Goal: Task Accomplishment & Management: Complete application form

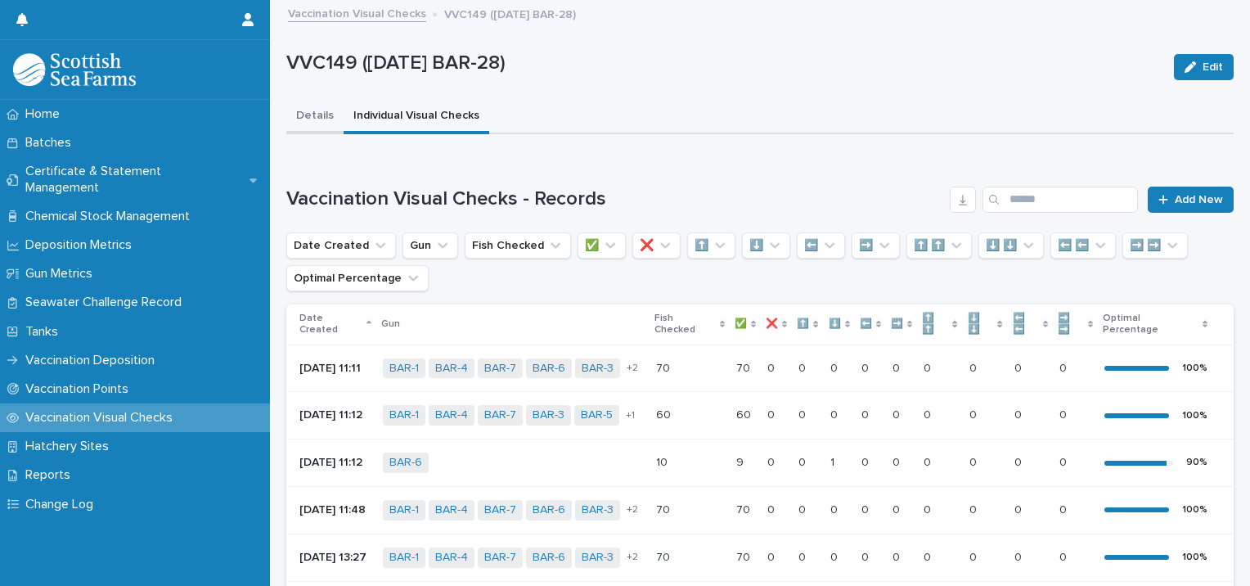
click at [317, 108] on button "Details" at bounding box center [314, 117] width 57 height 34
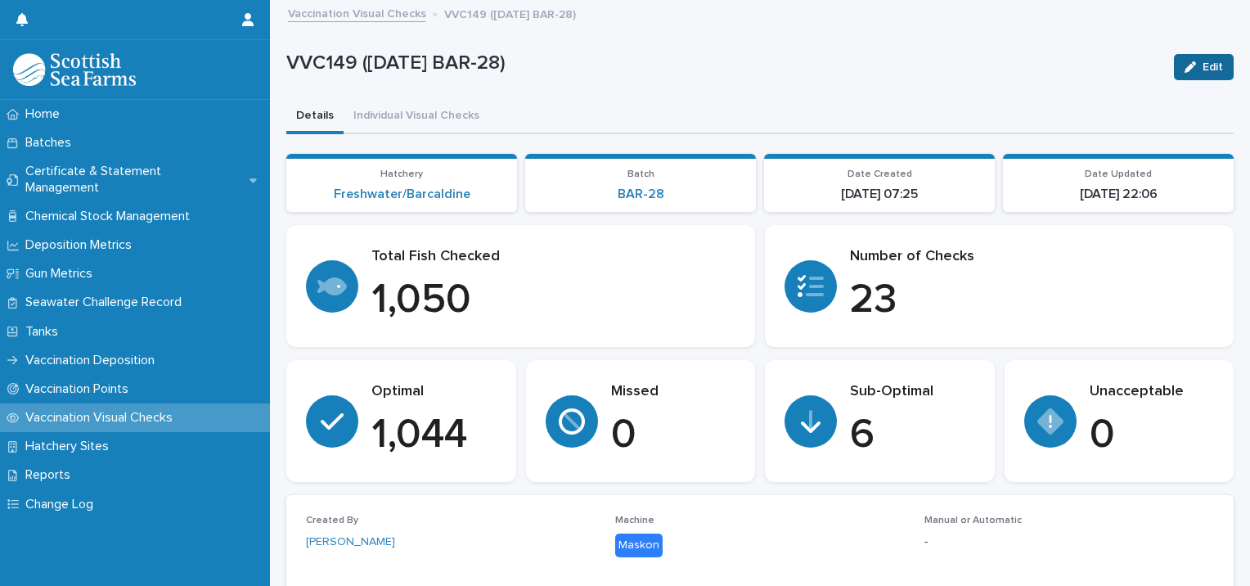
click at [1185, 69] on icon "button" at bounding box center [1190, 66] width 11 height 11
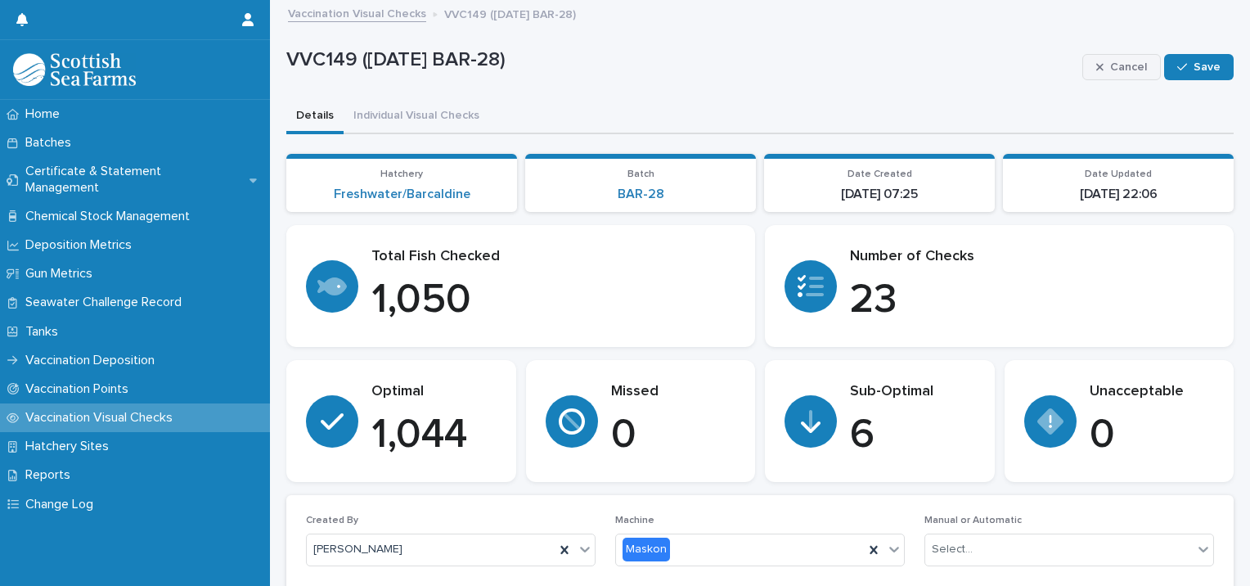
click at [1123, 64] on span "Cancel" at bounding box center [1128, 66] width 37 height 11
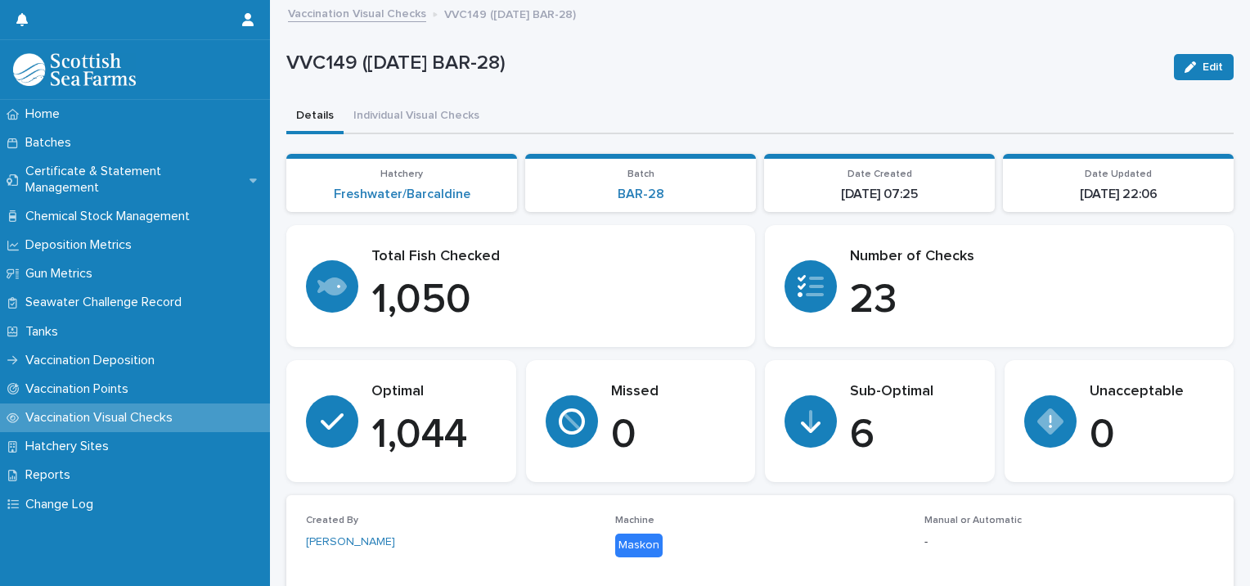
click at [98, 410] on p "Vaccination Visual Checks" at bounding box center [102, 418] width 167 height 16
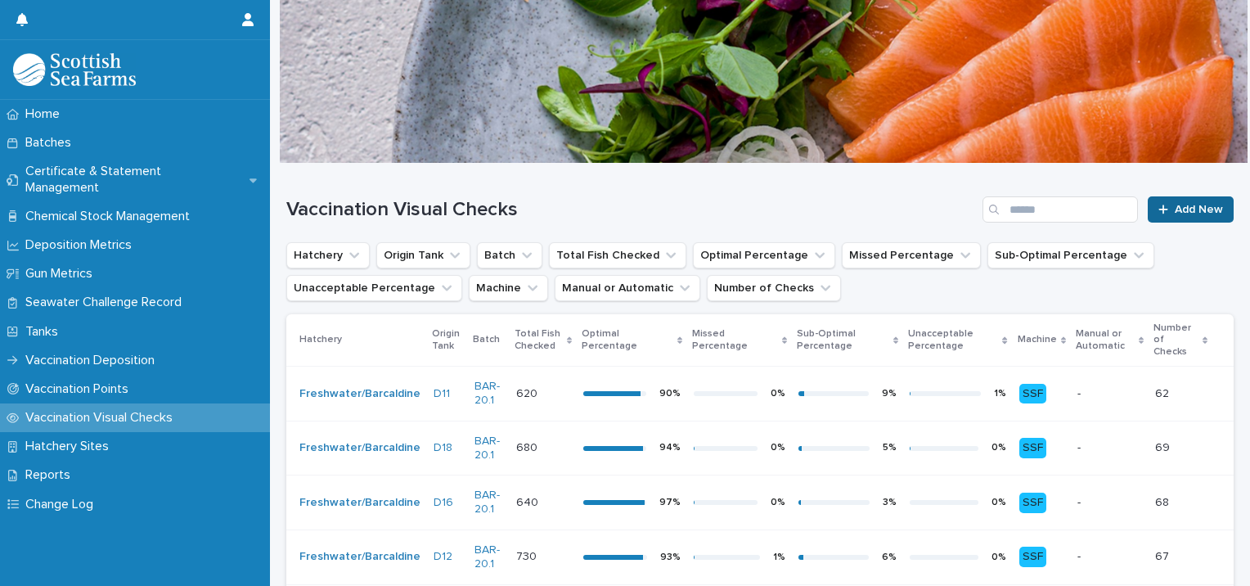
click at [1181, 204] on span "Add New" at bounding box center [1199, 209] width 48 height 11
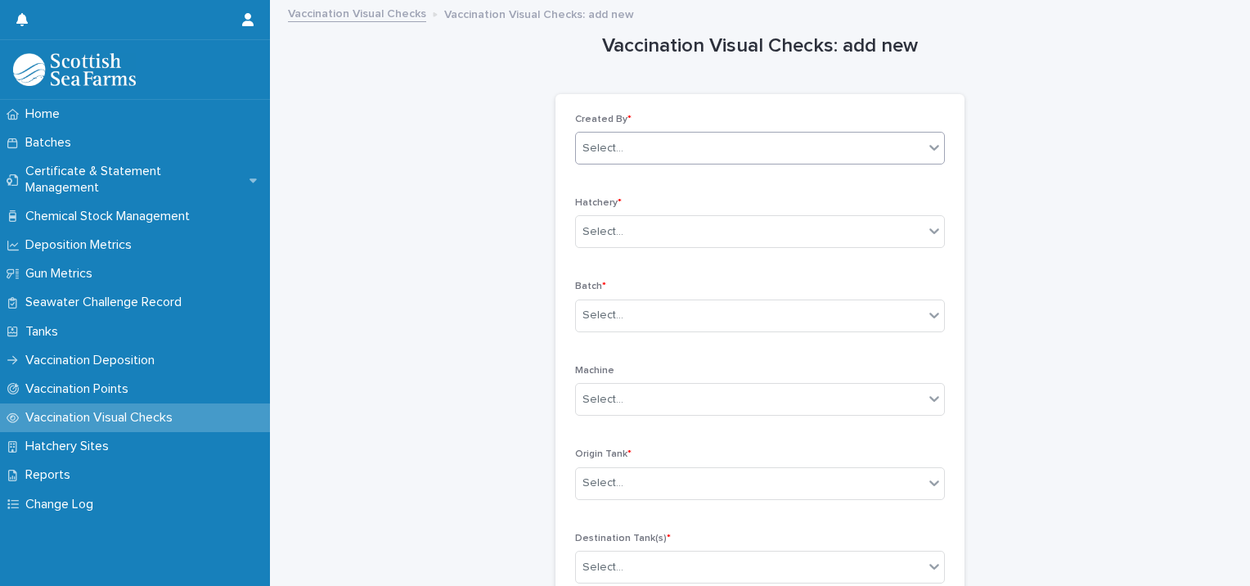
click at [707, 152] on div "Select..." at bounding box center [750, 148] width 348 height 27
click at [668, 170] on div "[PERSON_NAME]" at bounding box center [754, 178] width 368 height 29
click at [624, 226] on div "Select..." at bounding box center [750, 231] width 348 height 27
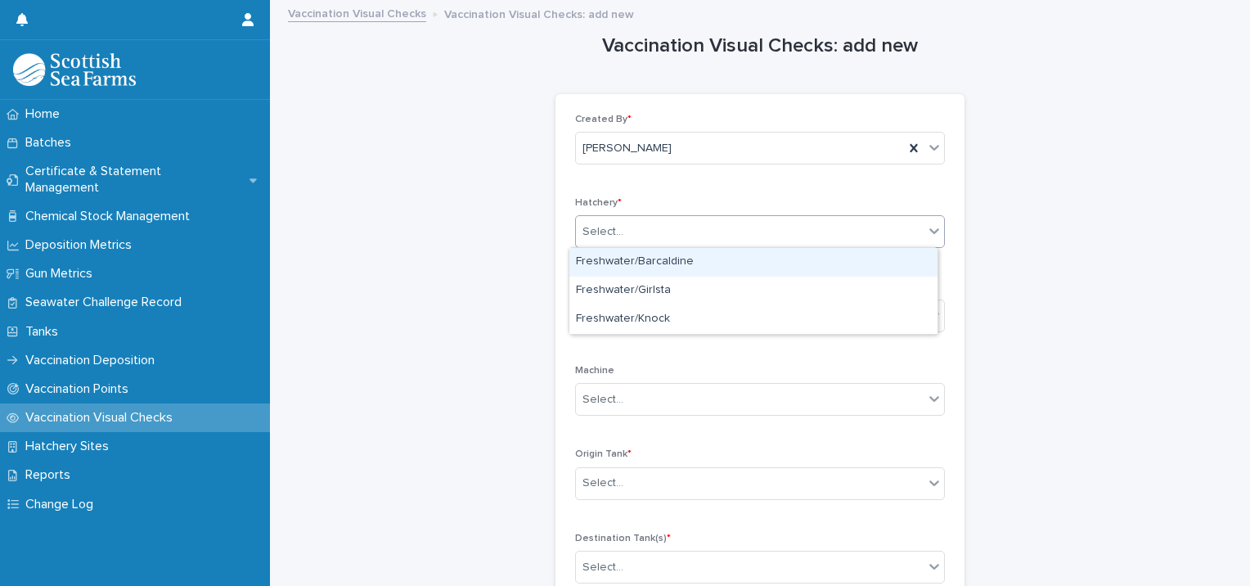
click at [622, 262] on div "Freshwater/Barcaldine" at bounding box center [754, 262] width 368 height 29
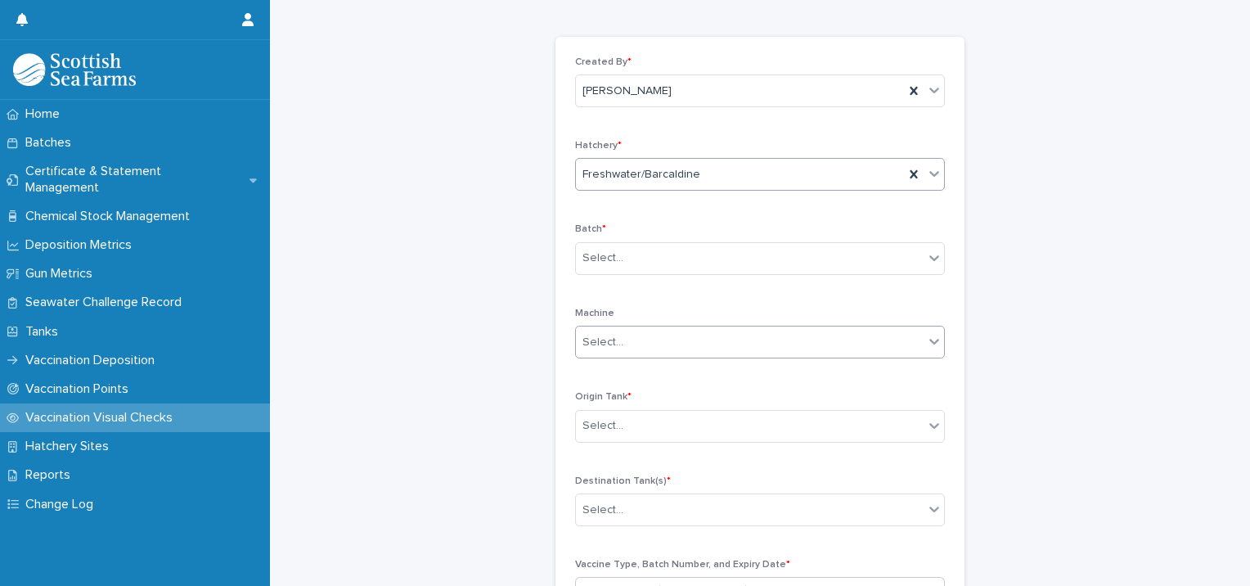
scroll to position [82, 0]
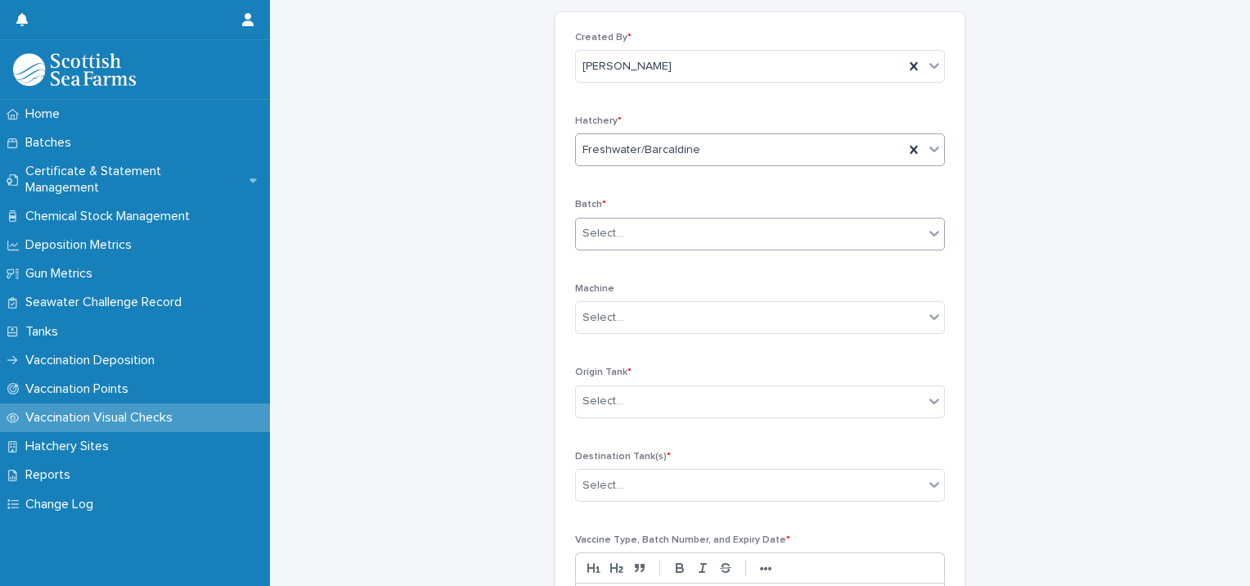
click at [636, 241] on div "Select..." at bounding box center [750, 233] width 348 height 27
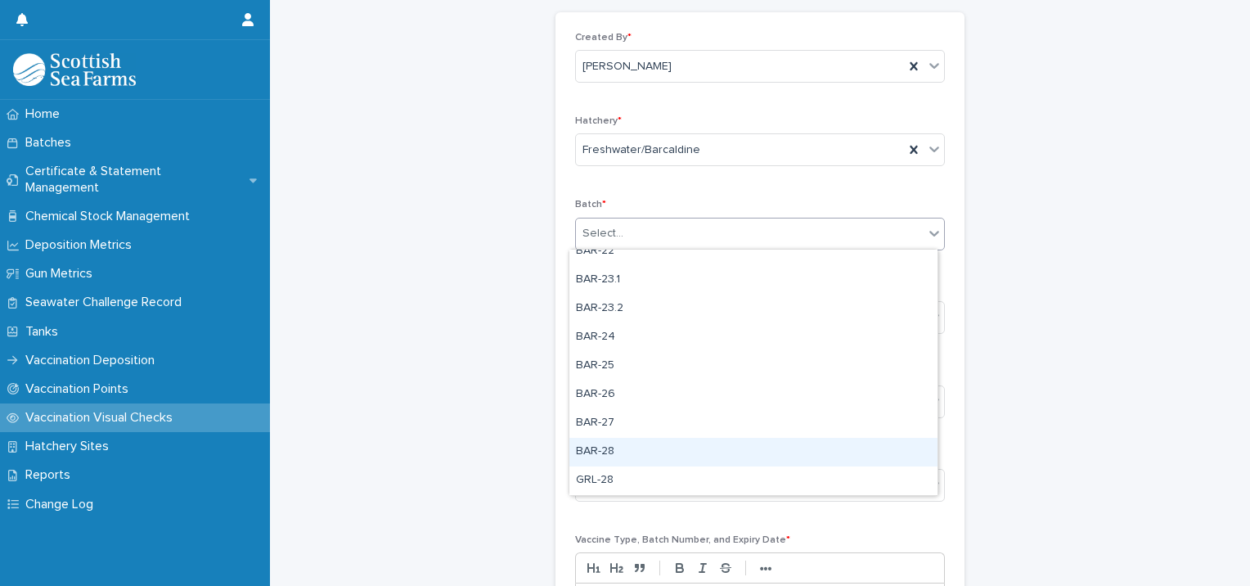
click at [608, 448] on div "BAR-28" at bounding box center [754, 452] width 368 height 29
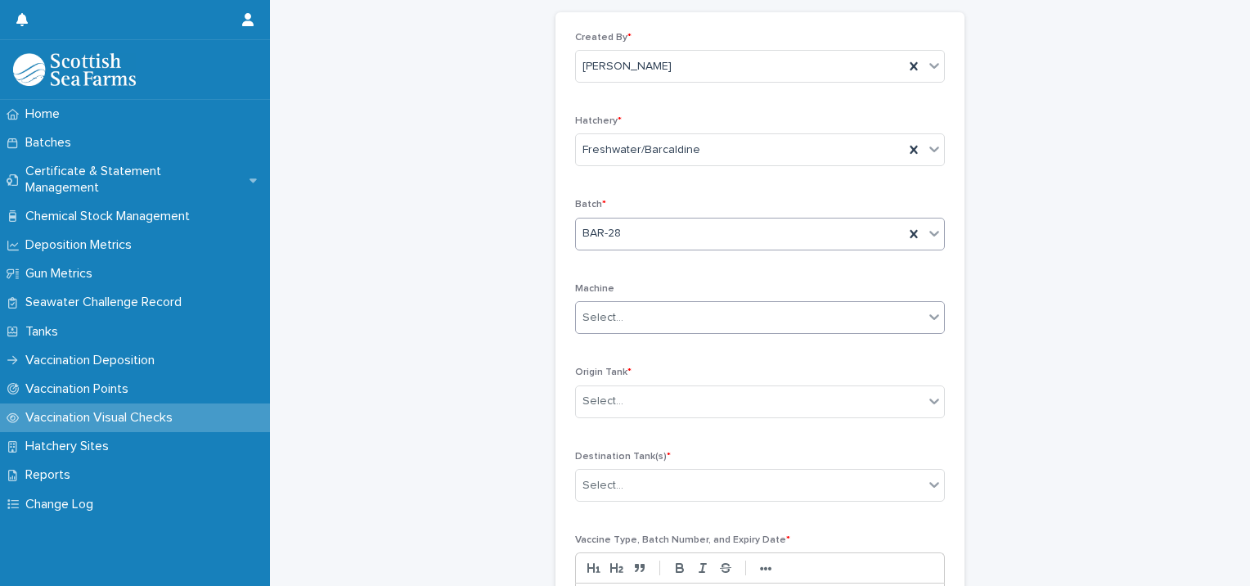
click at [610, 326] on div "Select..." at bounding box center [750, 317] width 348 height 27
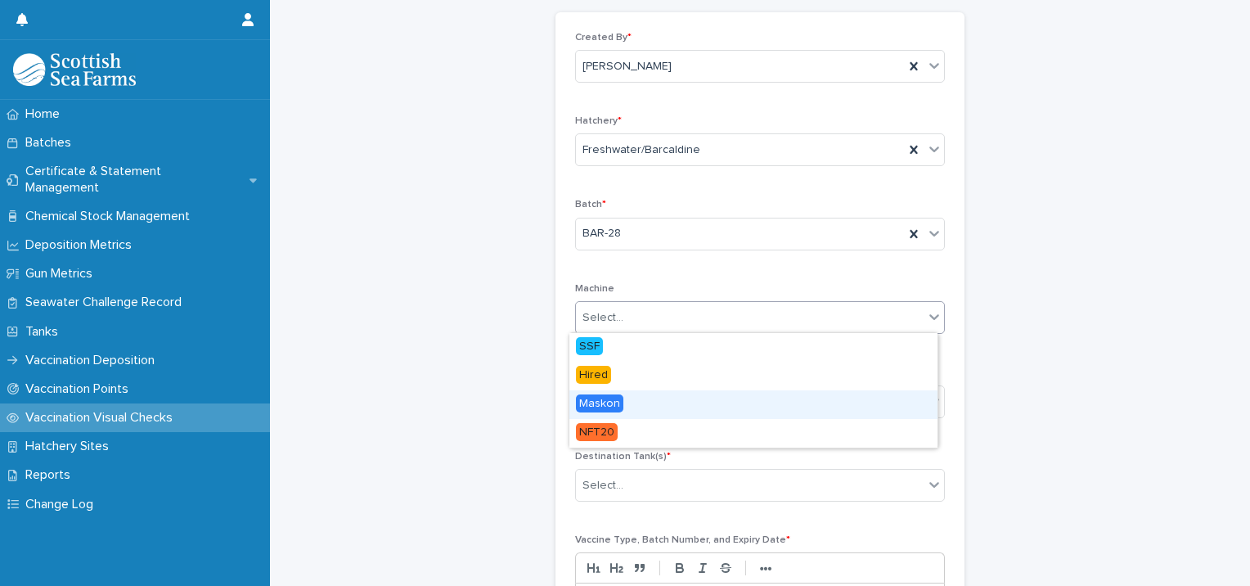
click at [602, 407] on span "Maskon" at bounding box center [599, 403] width 47 height 18
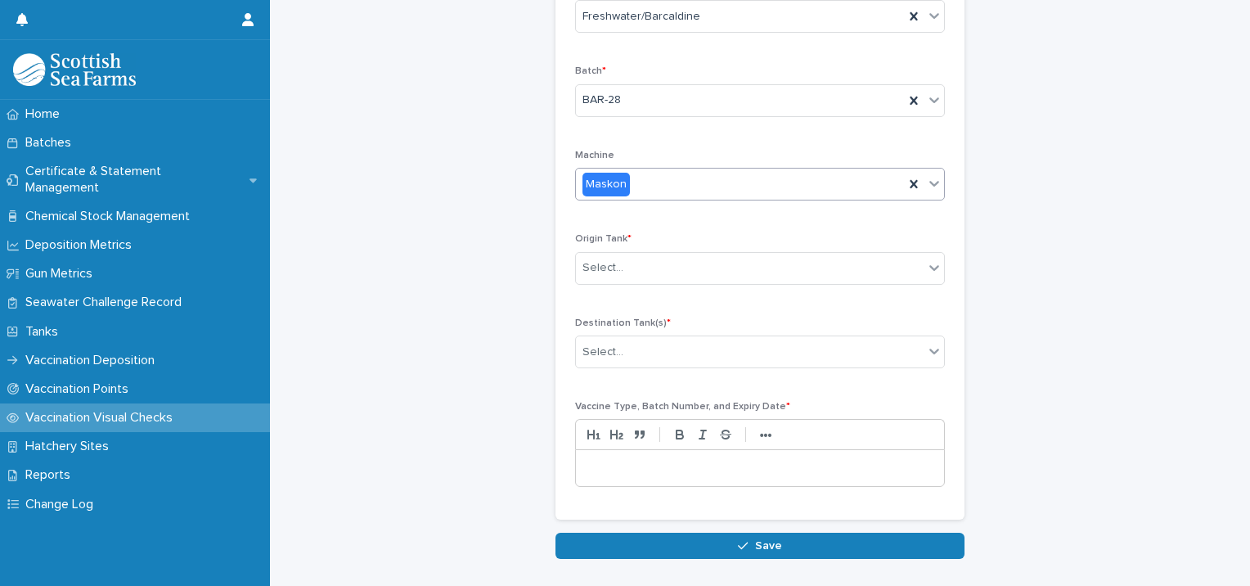
scroll to position [245, 0]
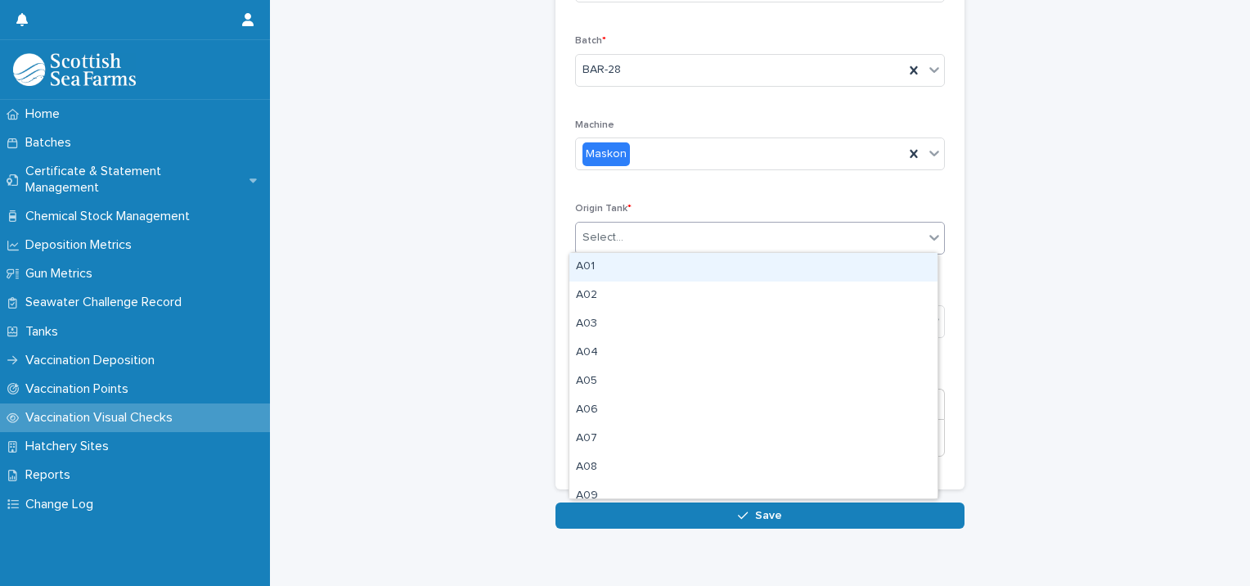
click at [625, 238] on input "text" at bounding box center [626, 238] width 2 height 14
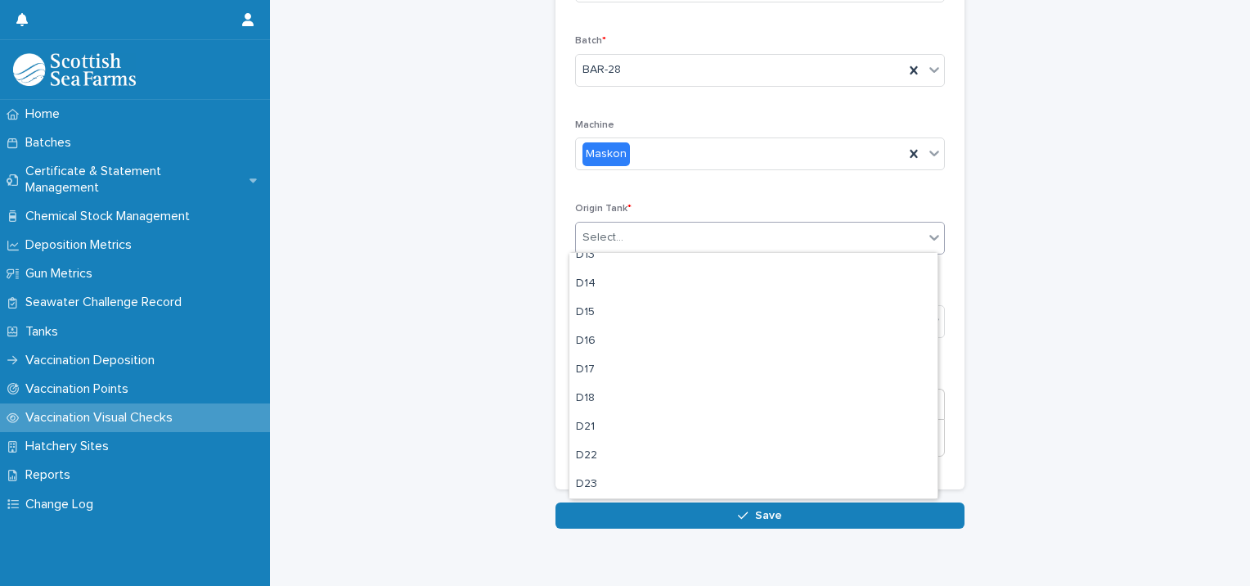
scroll to position [655, 0]
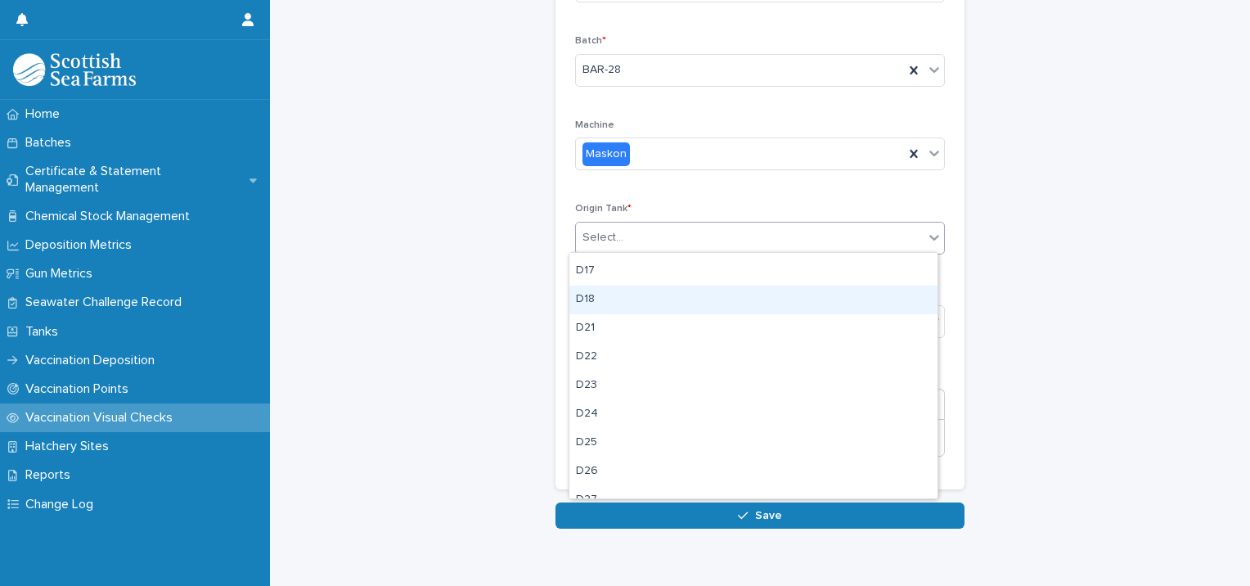
click at [604, 301] on div "D18" at bounding box center [754, 300] width 368 height 29
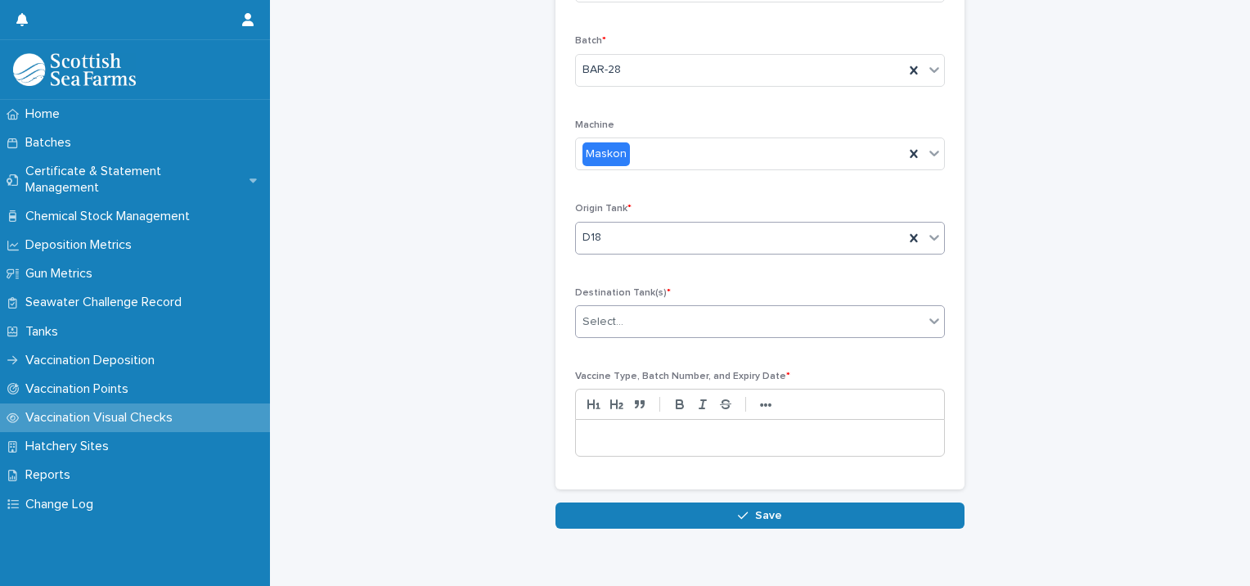
click at [612, 322] on div "Select..." at bounding box center [603, 321] width 41 height 17
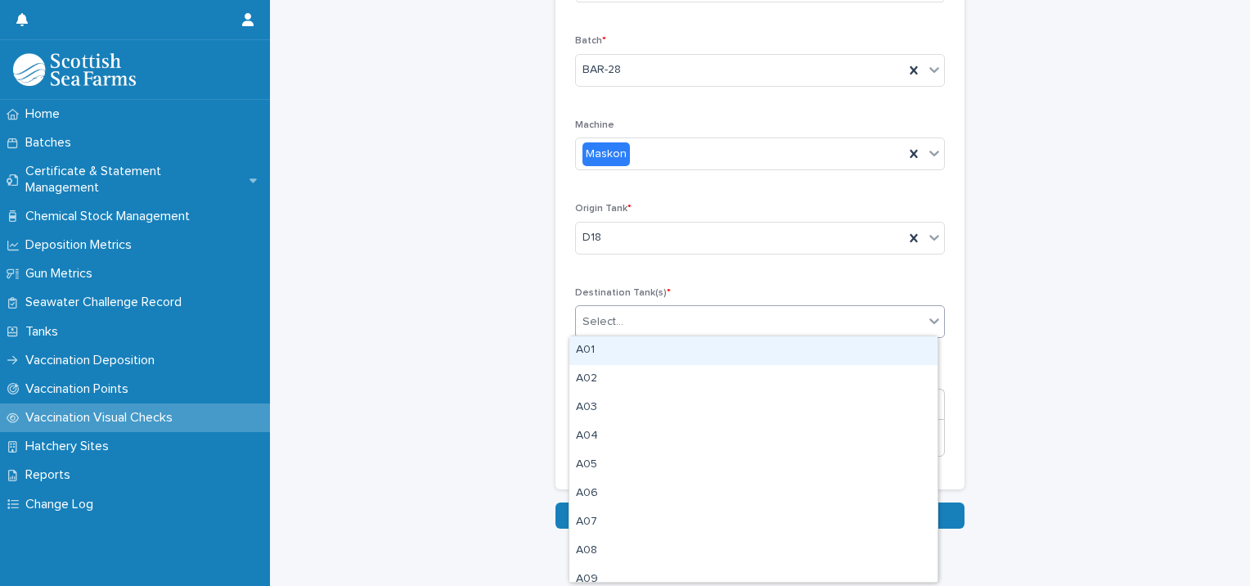
type input "*"
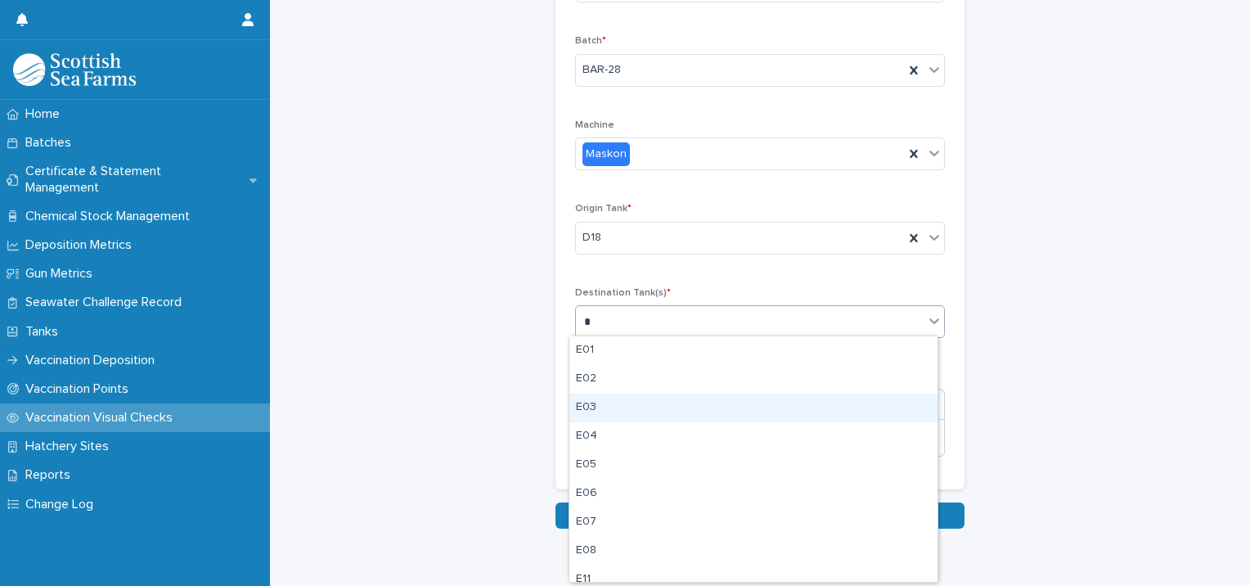
scroll to position [82, 0]
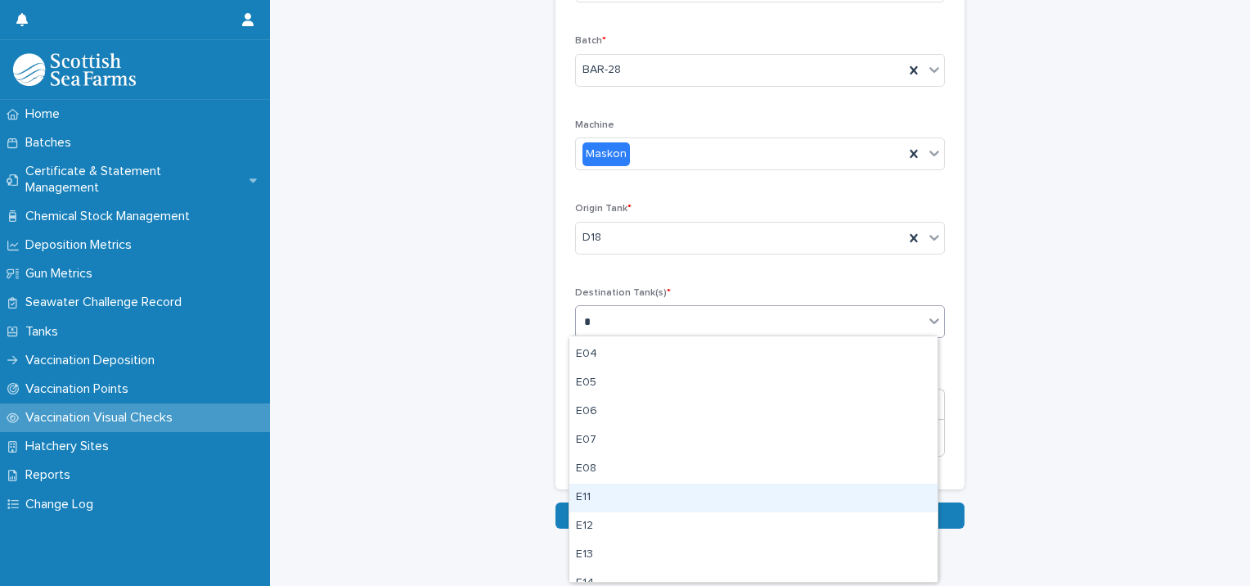
click at [590, 495] on div "E11" at bounding box center [754, 498] width 368 height 29
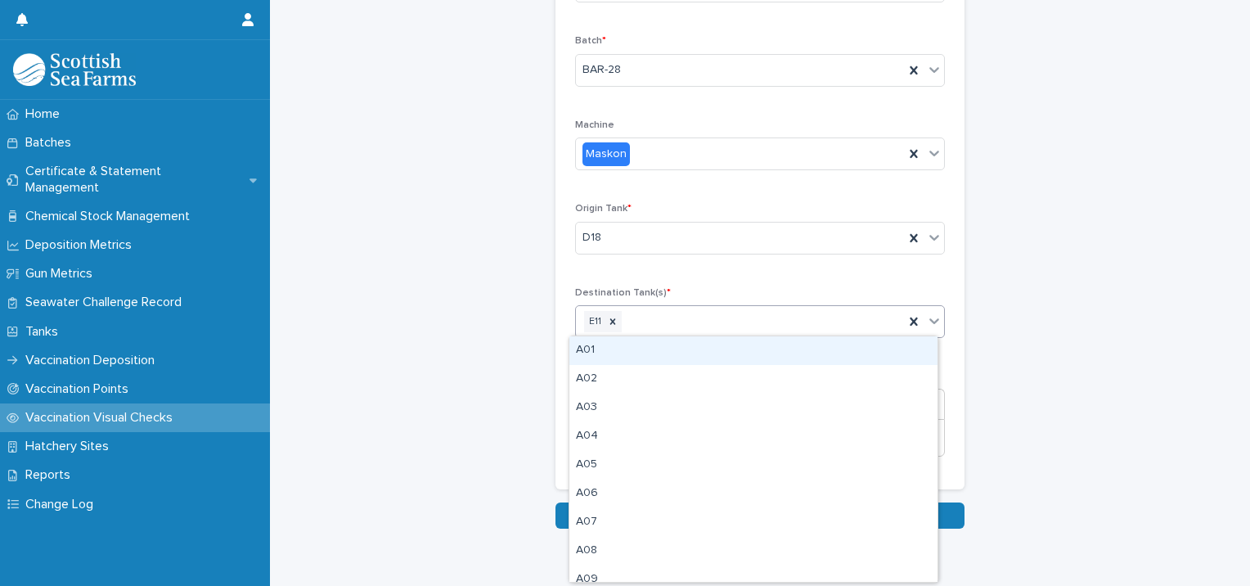
click at [638, 321] on div "E11" at bounding box center [740, 322] width 328 height 29
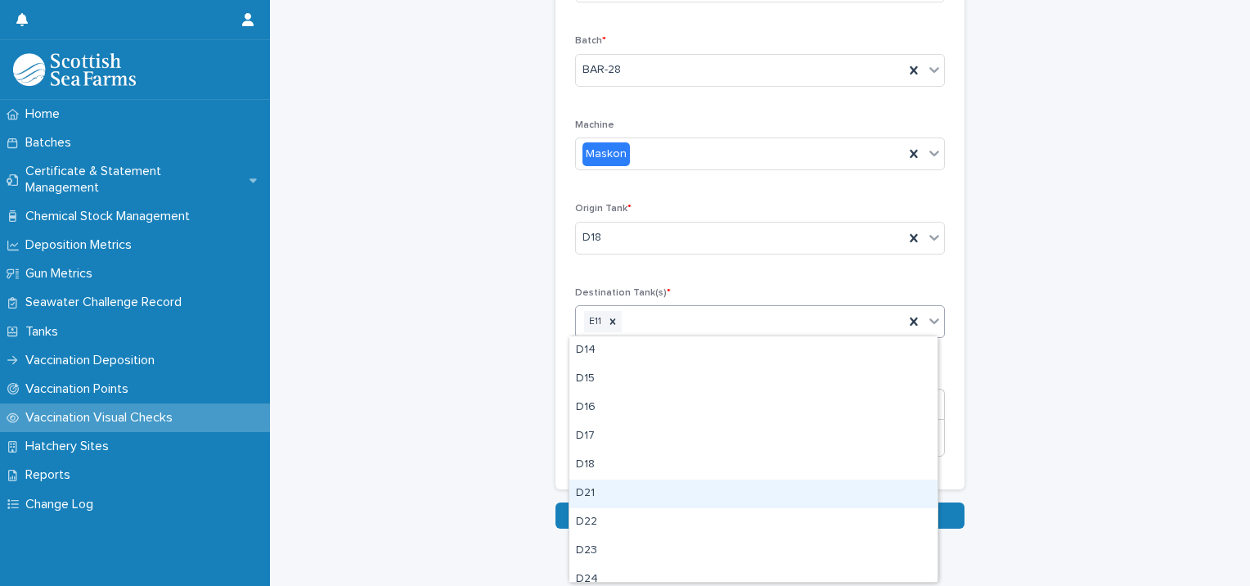
type input "*"
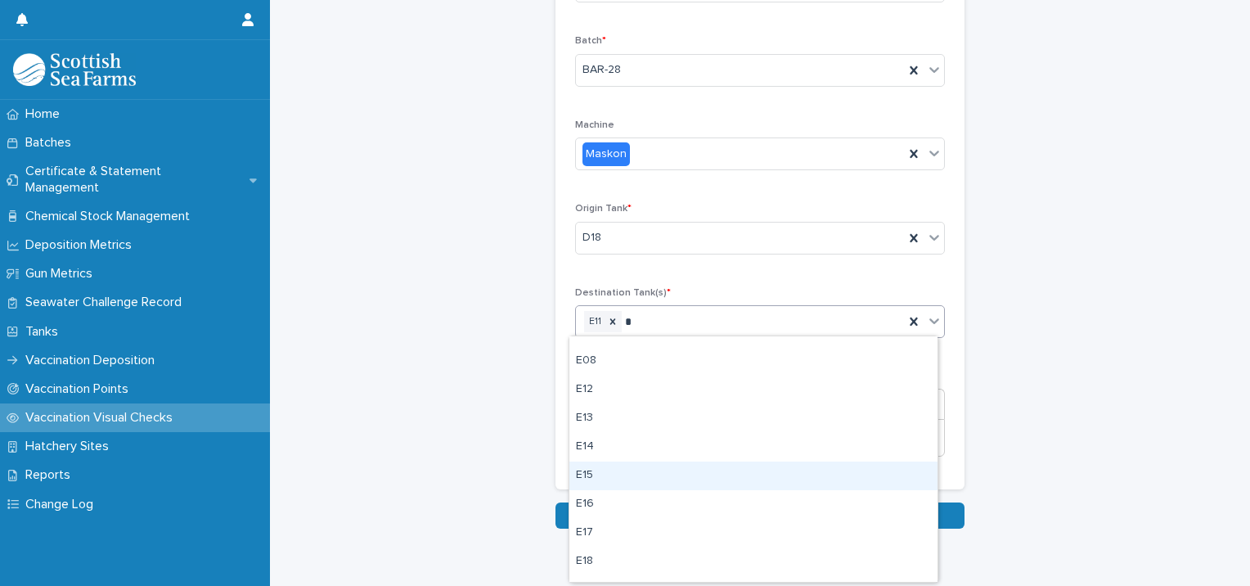
scroll to position [167, 0]
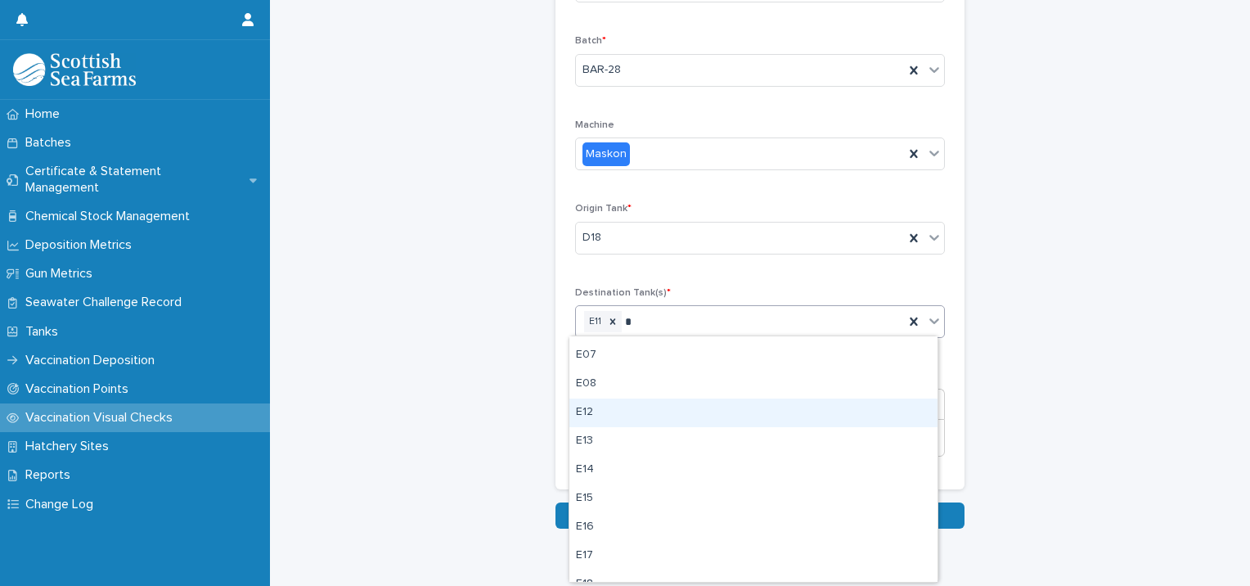
click at [606, 412] on div "E12" at bounding box center [754, 412] width 368 height 29
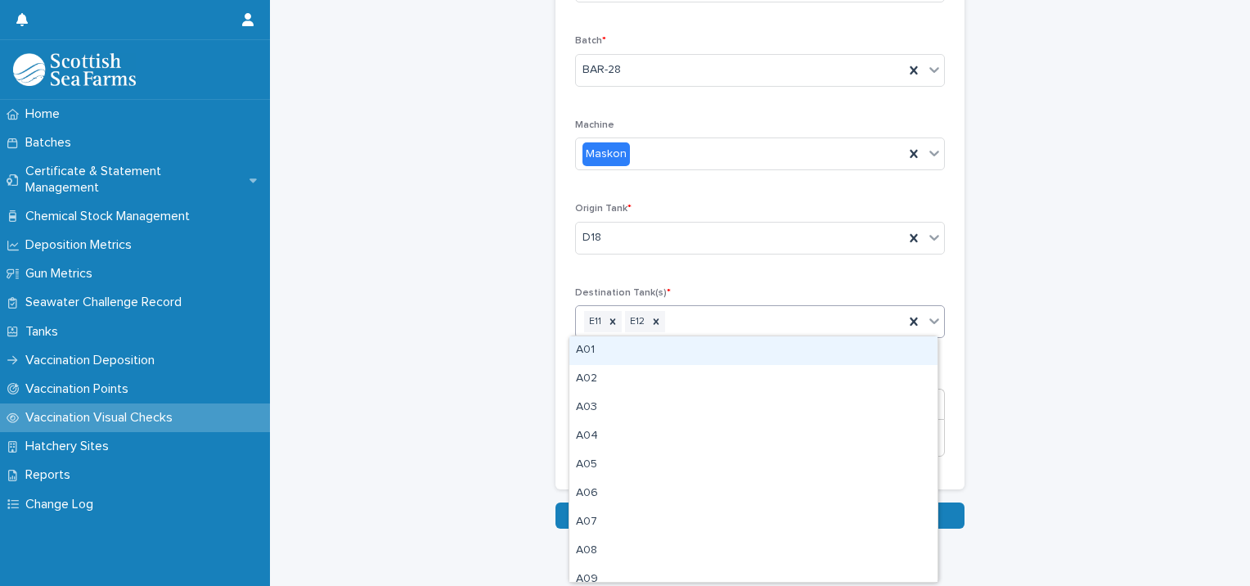
click at [683, 317] on div "E11 E12" at bounding box center [740, 322] width 328 height 29
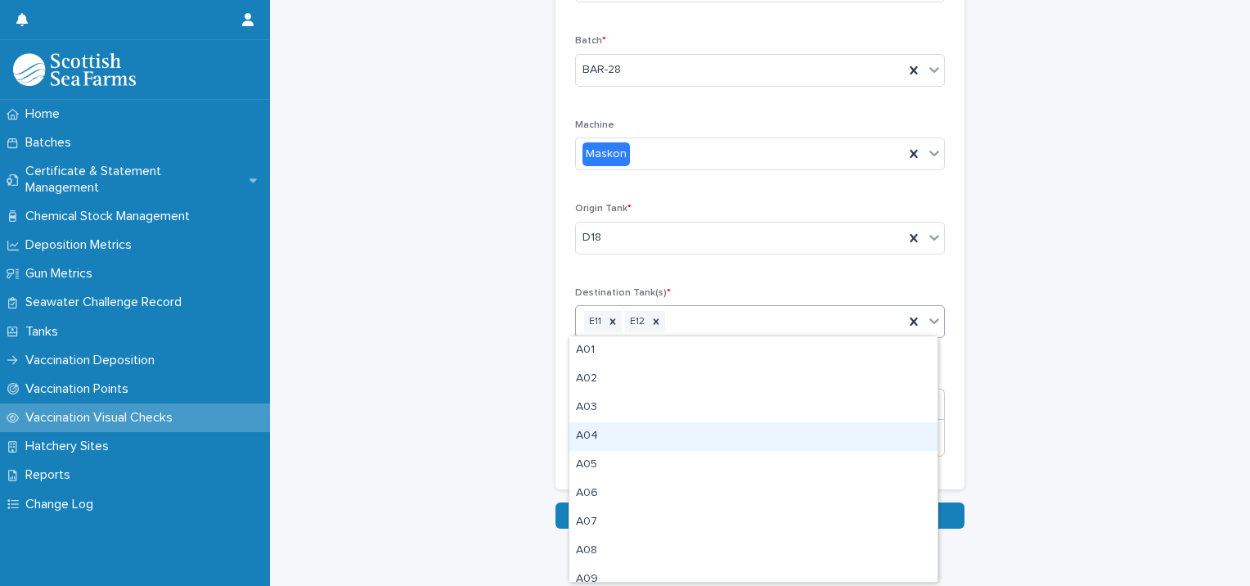
type input "*"
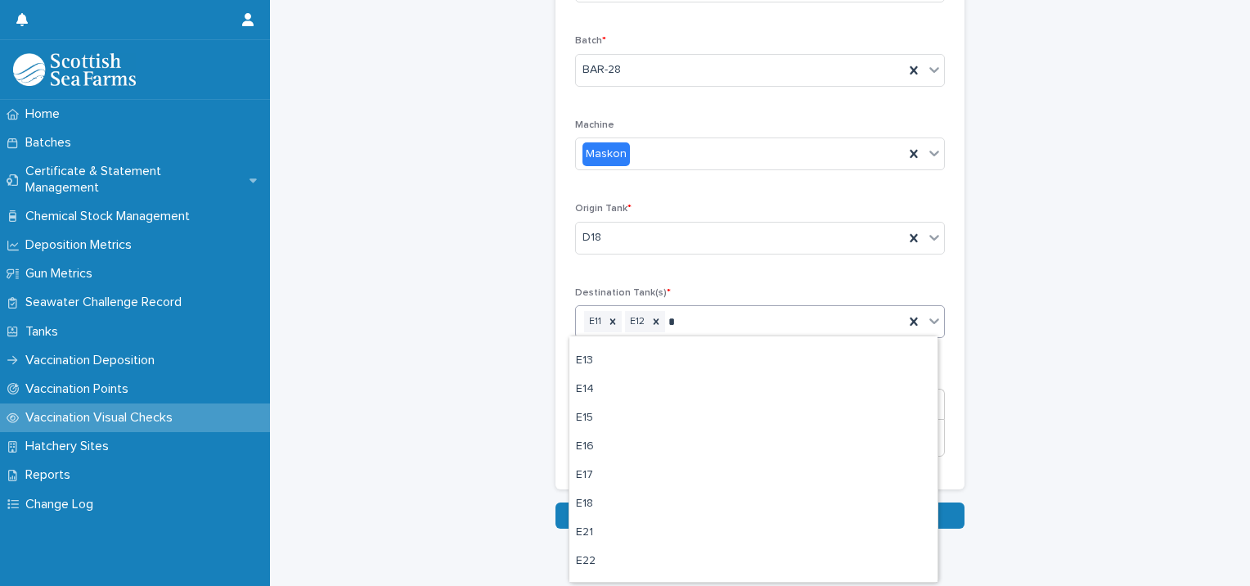
scroll to position [245, 0]
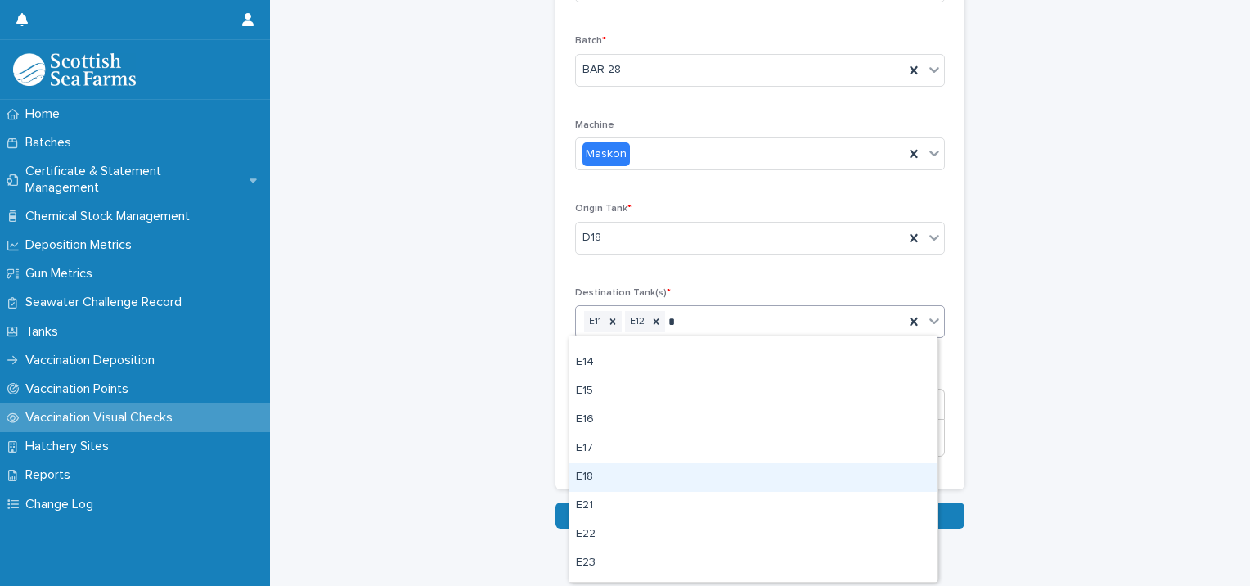
click at [596, 474] on div "E18" at bounding box center [754, 477] width 368 height 29
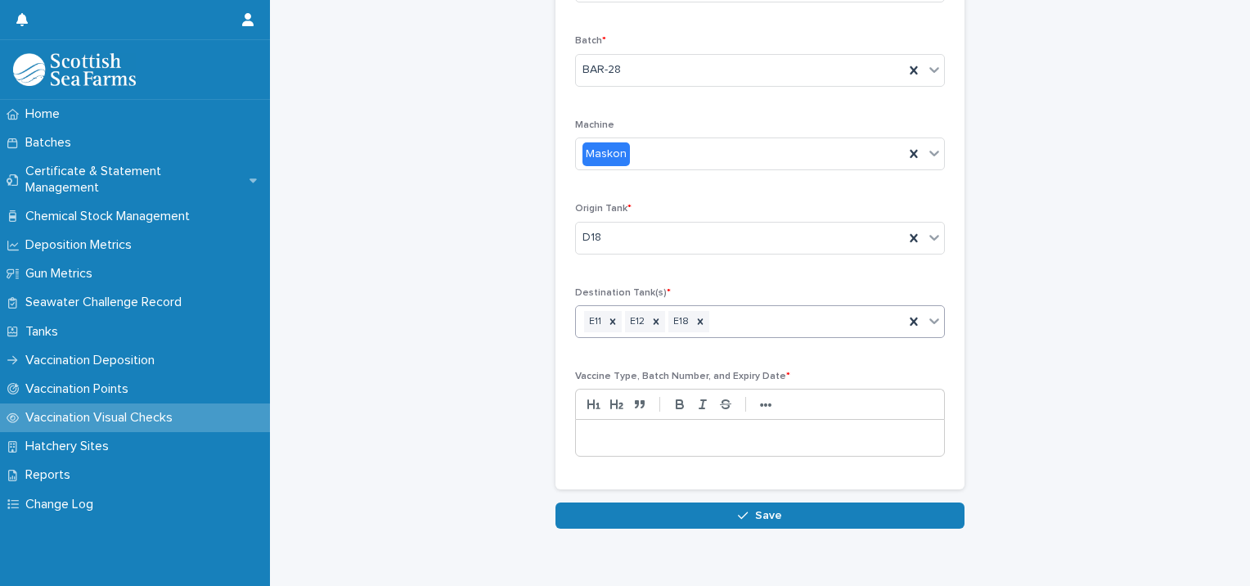
click at [628, 442] on p at bounding box center [760, 438] width 344 height 16
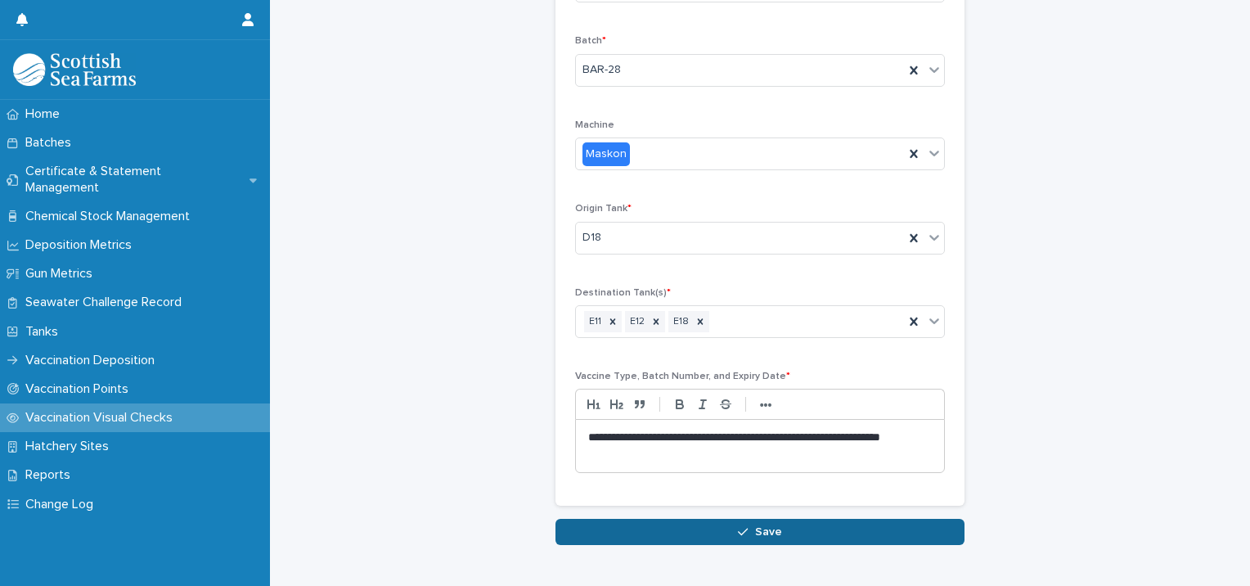
click at [769, 534] on span "Save" at bounding box center [768, 531] width 27 height 11
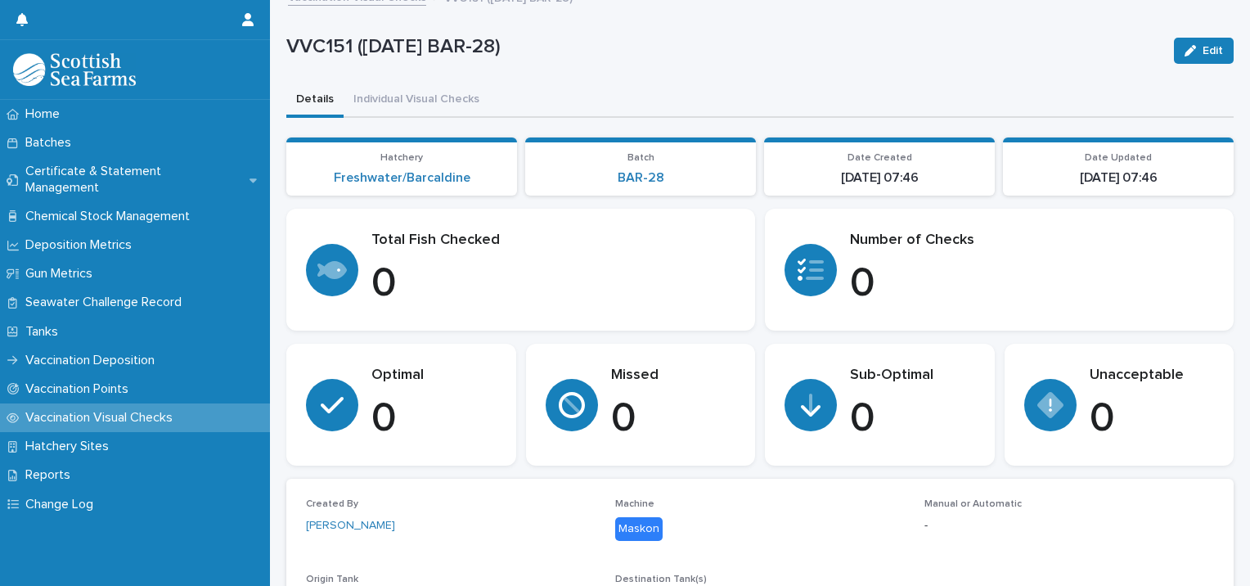
scroll to position [21, 0]
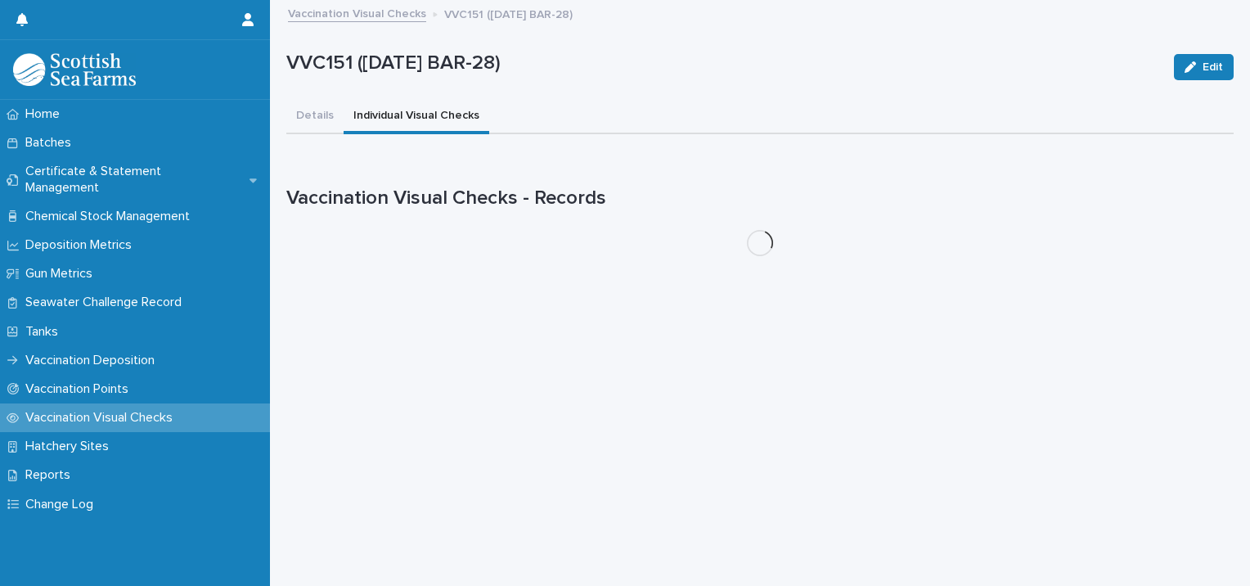
click at [428, 92] on div "VVC151 ([DATE] BAR-28) Edit VVC151 ([DATE] BAR-28) Edit Sorry, there was an err…" at bounding box center [760, 136] width 948 height 268
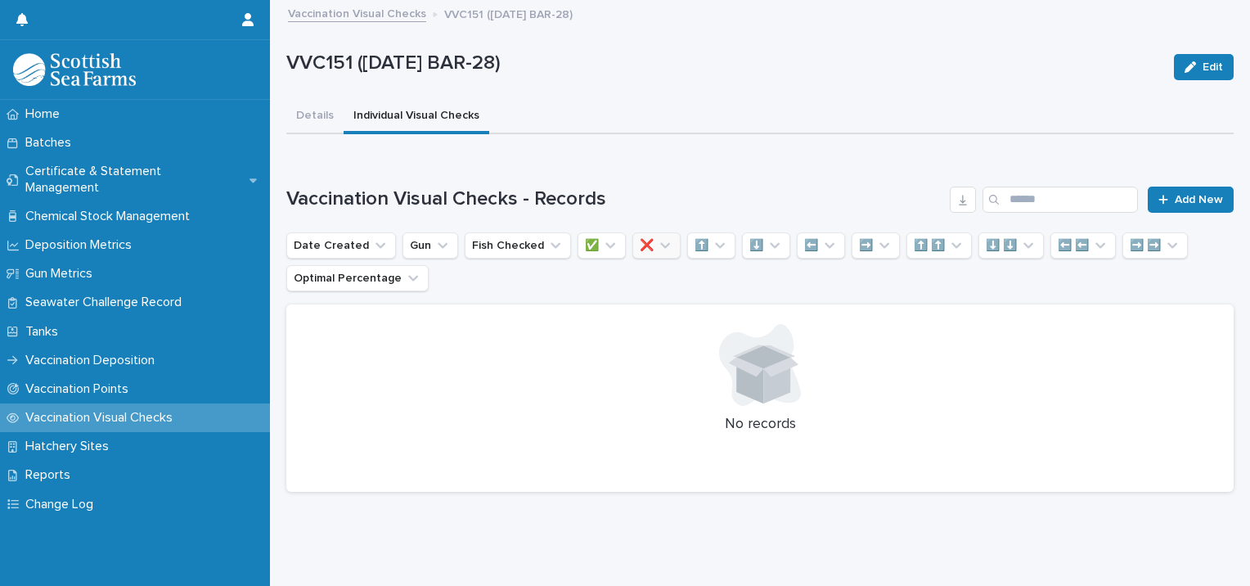
click at [668, 243] on button "❌" at bounding box center [657, 245] width 48 height 26
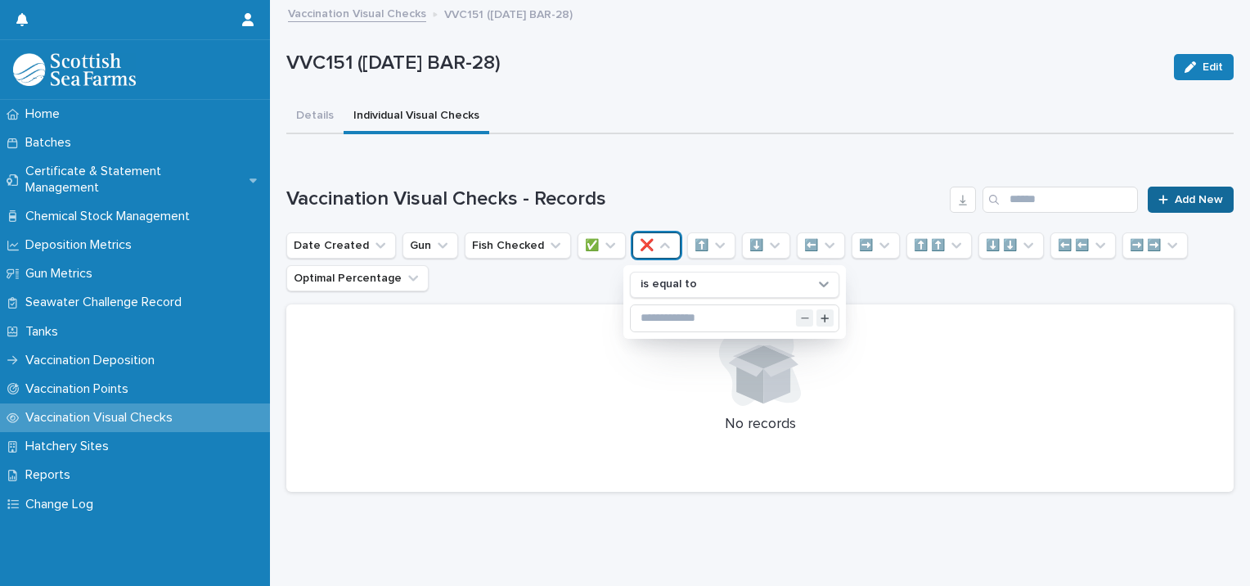
click at [1195, 194] on span "Add New" at bounding box center [1199, 199] width 48 height 11
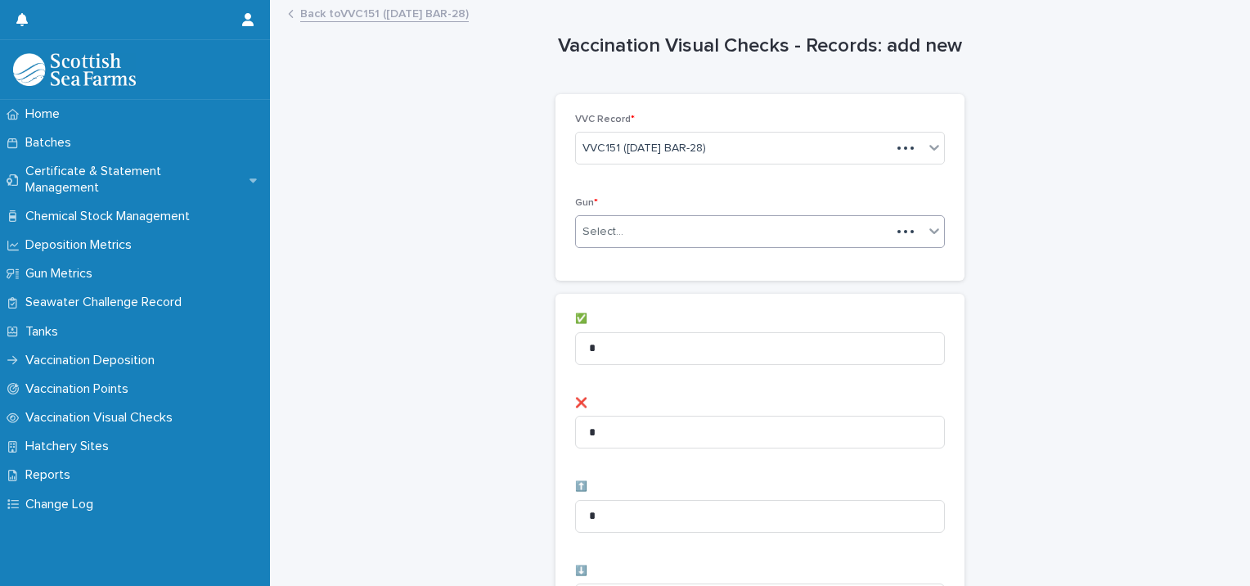
click at [602, 227] on div "Select..." at bounding box center [603, 231] width 41 height 17
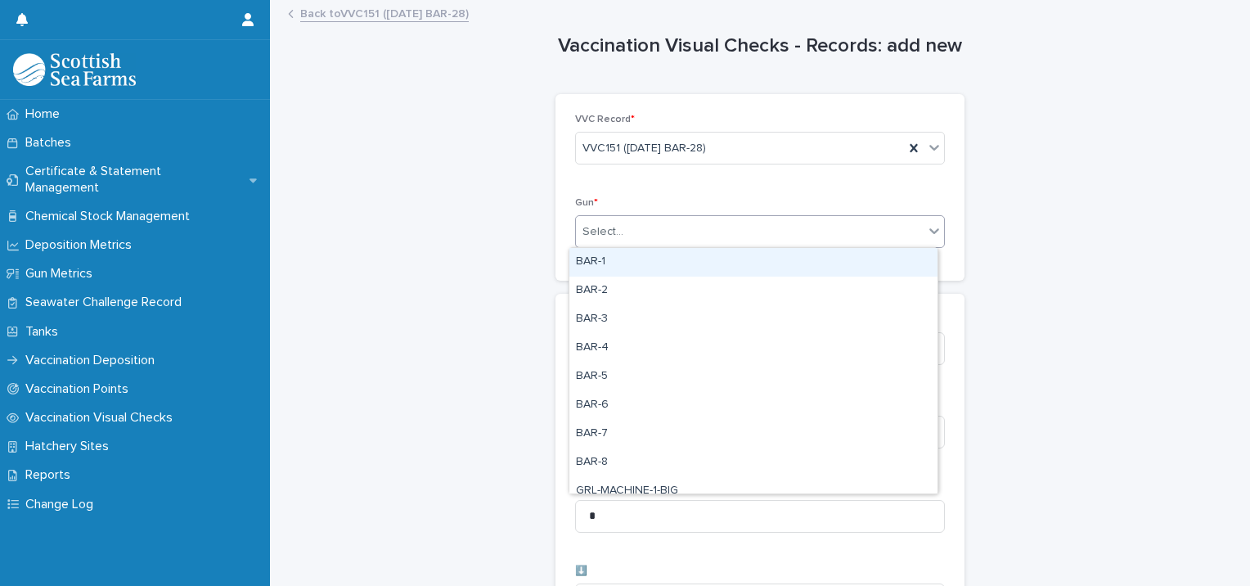
click at [603, 262] on div "BAR-1" at bounding box center [754, 262] width 368 height 29
click at [655, 229] on div "BAR-1" at bounding box center [740, 232] width 328 height 29
click at [636, 269] on div "BAR-2" at bounding box center [754, 262] width 368 height 29
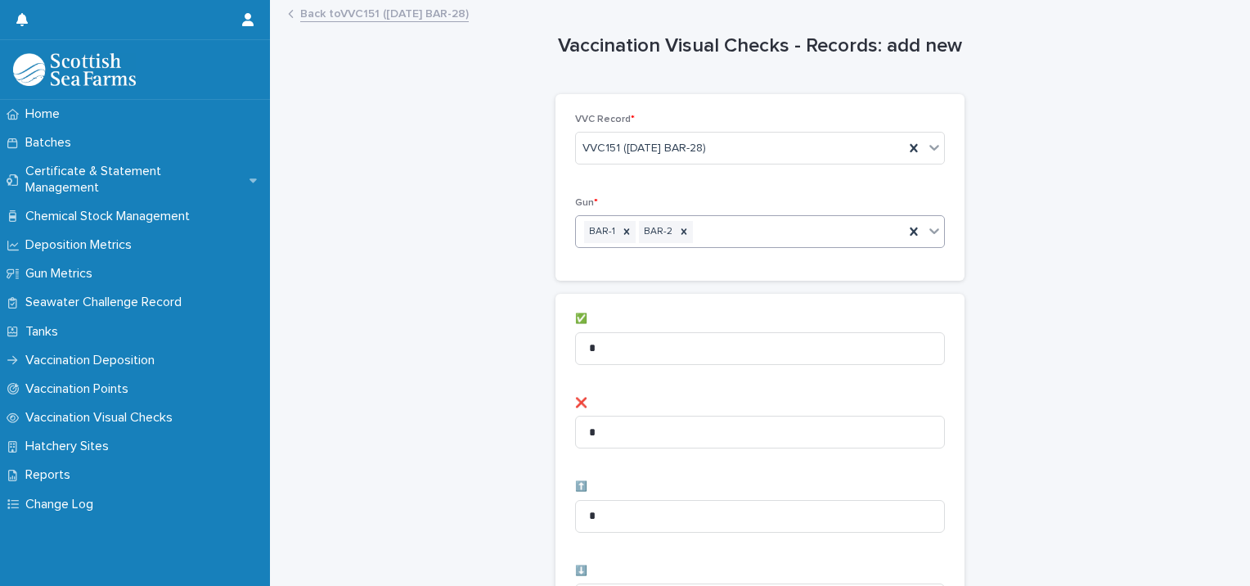
click at [709, 229] on div "BAR-1 BAR-2" at bounding box center [740, 232] width 328 height 29
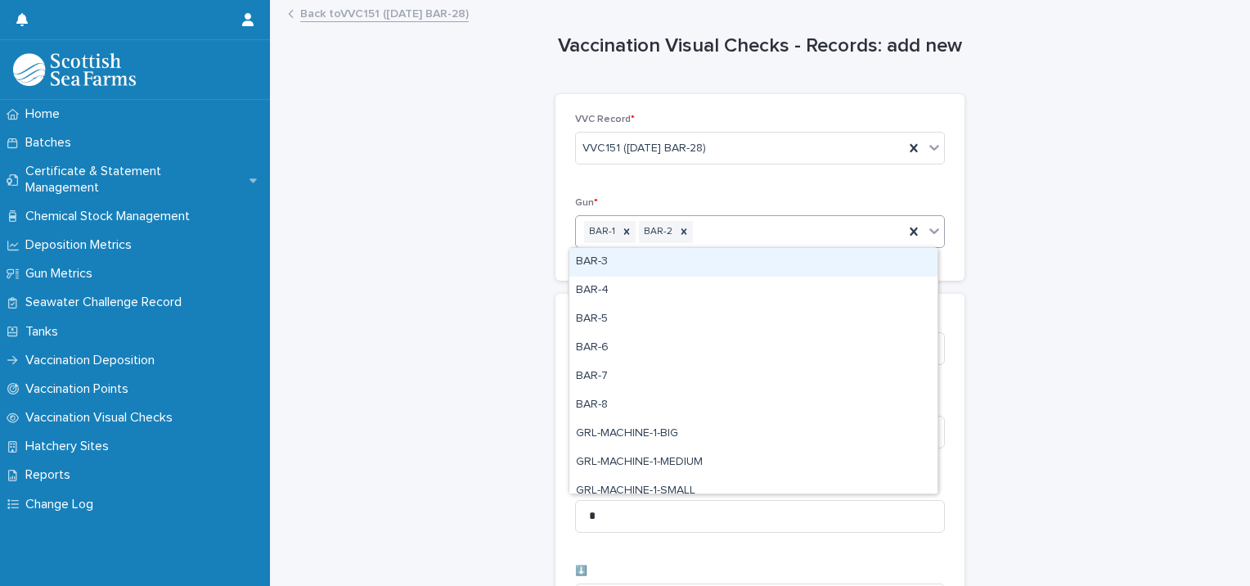
click at [659, 265] on div "BAR-3" at bounding box center [754, 262] width 368 height 29
click at [753, 230] on div "BAR-1 BAR-2 BAR-3" at bounding box center [740, 232] width 328 height 29
drag, startPoint x: 711, startPoint y: 257, endPoint x: 733, endPoint y: 254, distance: 22.2
click at [711, 257] on div "BAR-4" at bounding box center [754, 262] width 368 height 29
click at [825, 232] on div "BAR-1 BAR-2 BAR-3 BAR-4" at bounding box center [740, 232] width 328 height 29
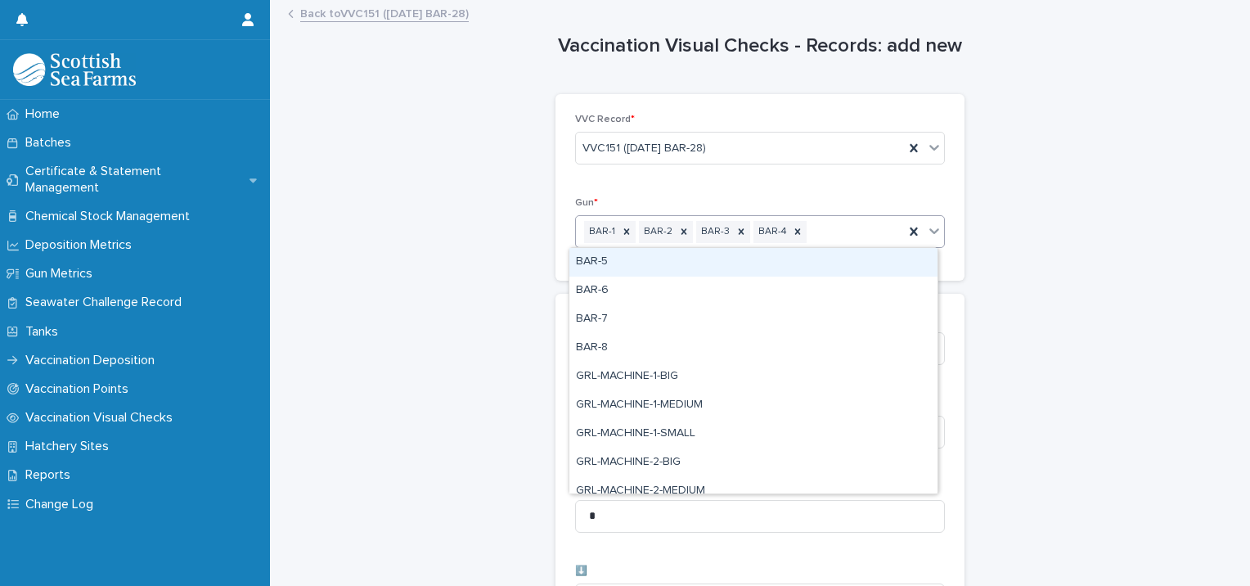
click at [694, 272] on div "BAR-5" at bounding box center [754, 262] width 368 height 29
click at [862, 232] on div "BAR-1 BAR-2 BAR-3 BAR-4 BAR-5" at bounding box center [740, 232] width 328 height 29
click at [736, 265] on div "BAR-6" at bounding box center [754, 262] width 368 height 29
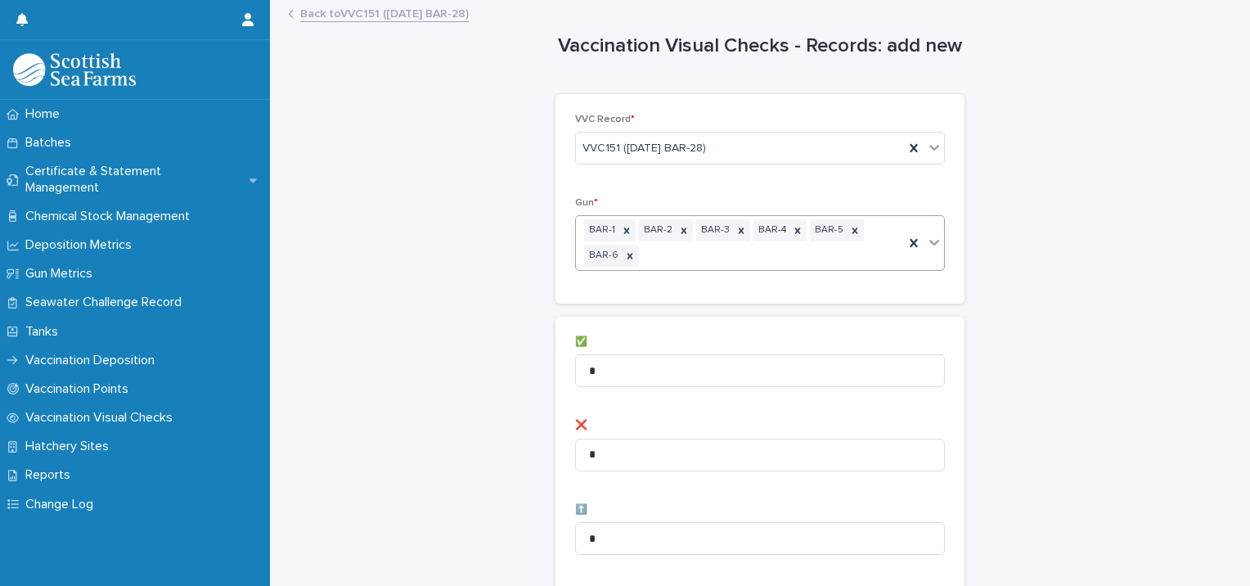
click at [659, 251] on div "BAR-1 BAR-2 BAR-3 BAR-4 BAR-5 BAR-6" at bounding box center [740, 243] width 328 height 54
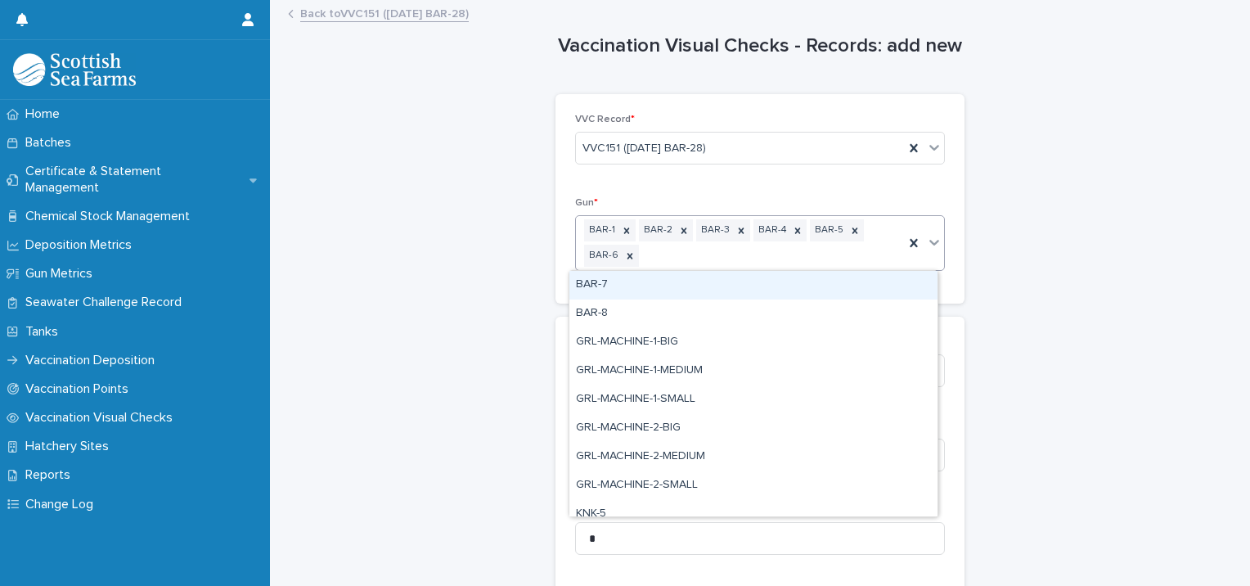
click at [645, 290] on div "BAR-7" at bounding box center [754, 285] width 368 height 29
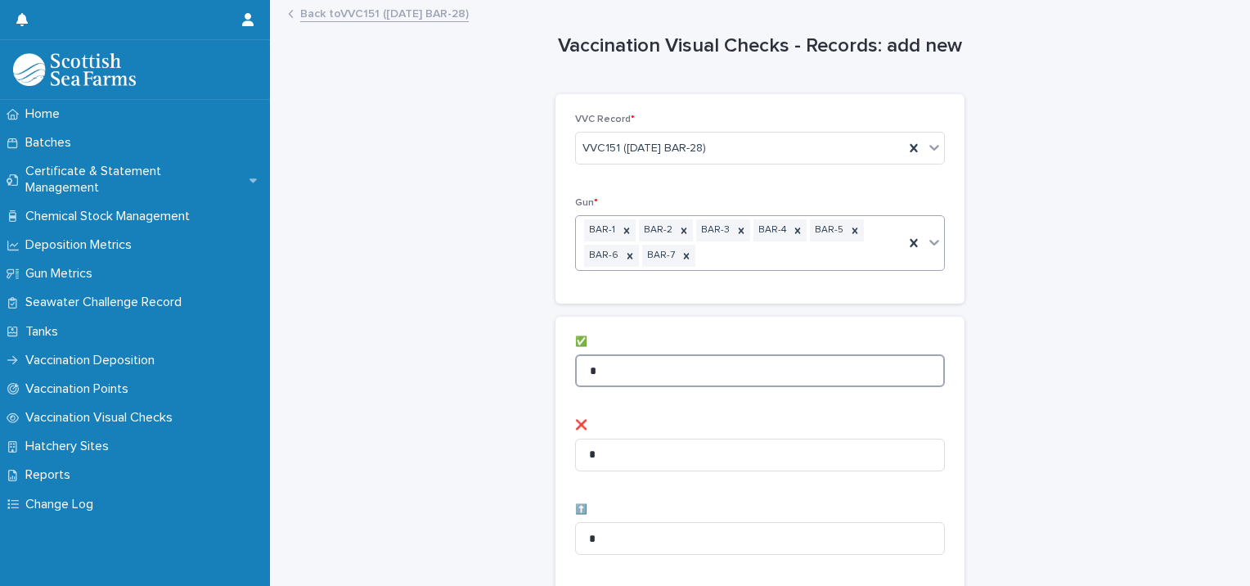
drag, startPoint x: 610, startPoint y: 372, endPoint x: 502, endPoint y: 362, distance: 108.5
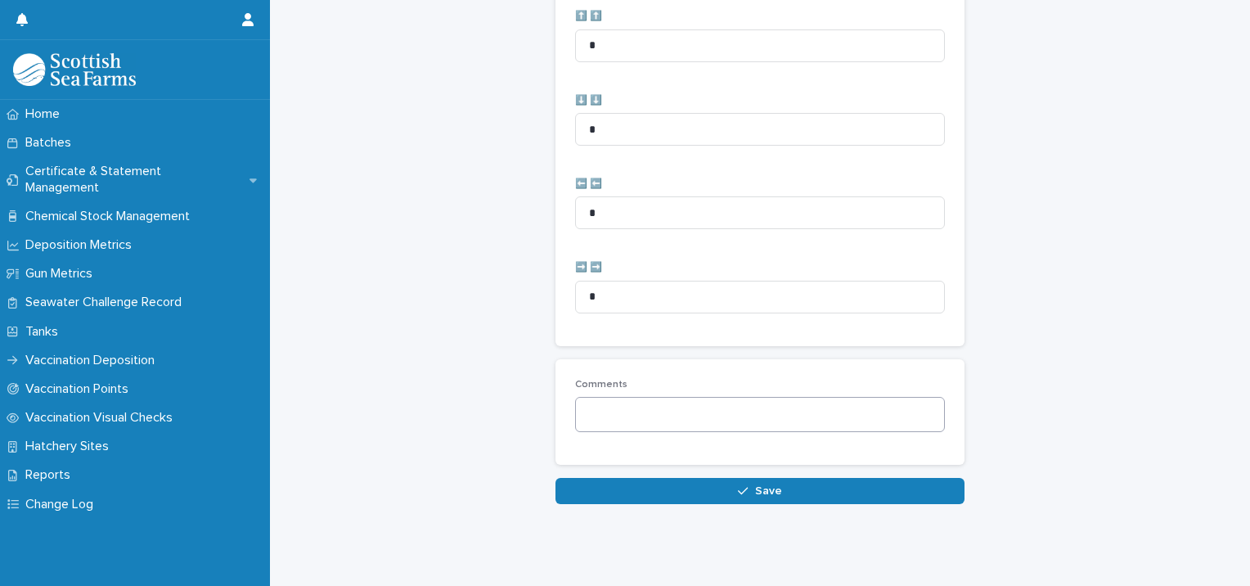
scroll to position [840, 0]
type input "**"
click at [628, 405] on textarea at bounding box center [760, 414] width 370 height 35
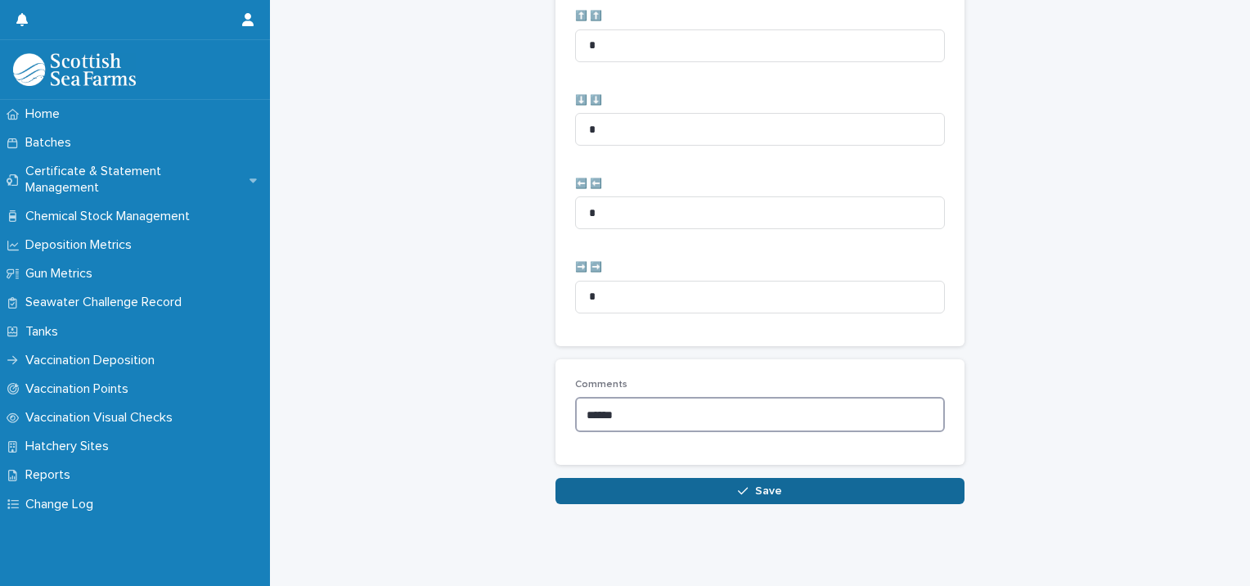
type textarea "******"
click at [759, 485] on span "Save" at bounding box center [768, 490] width 27 height 11
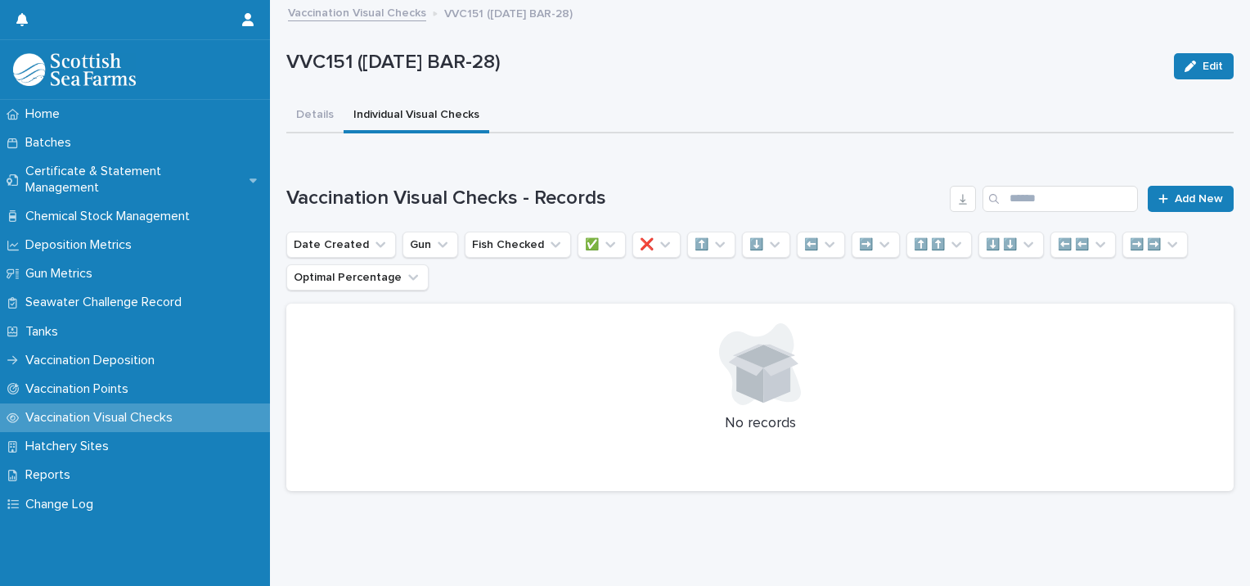
scroll to position [12, 0]
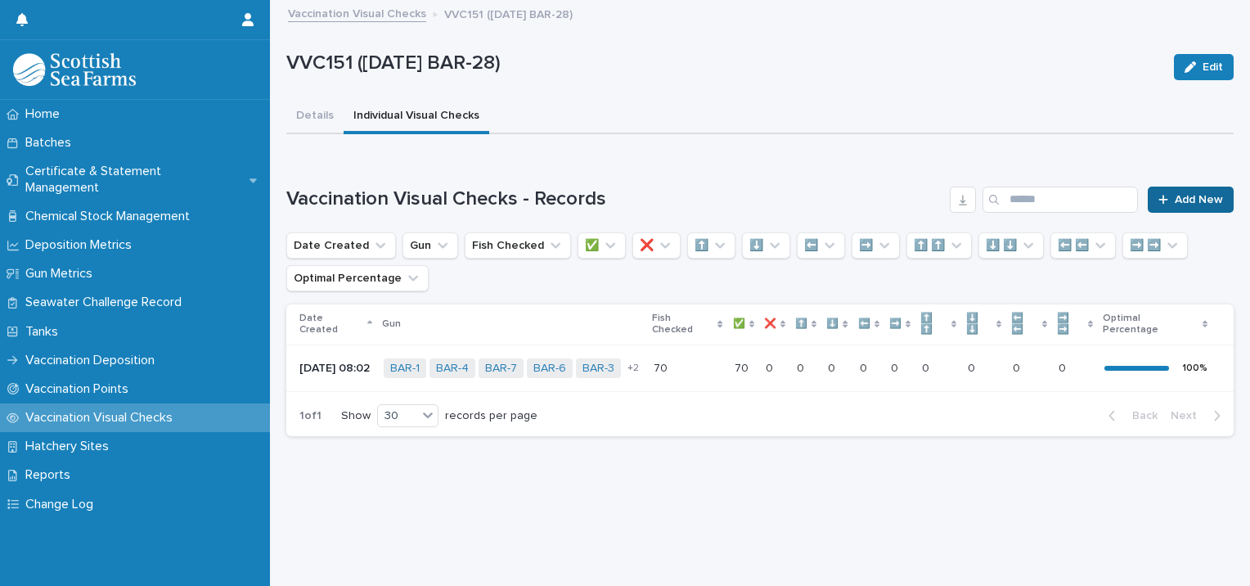
click at [1175, 194] on span "Add New" at bounding box center [1199, 199] width 48 height 11
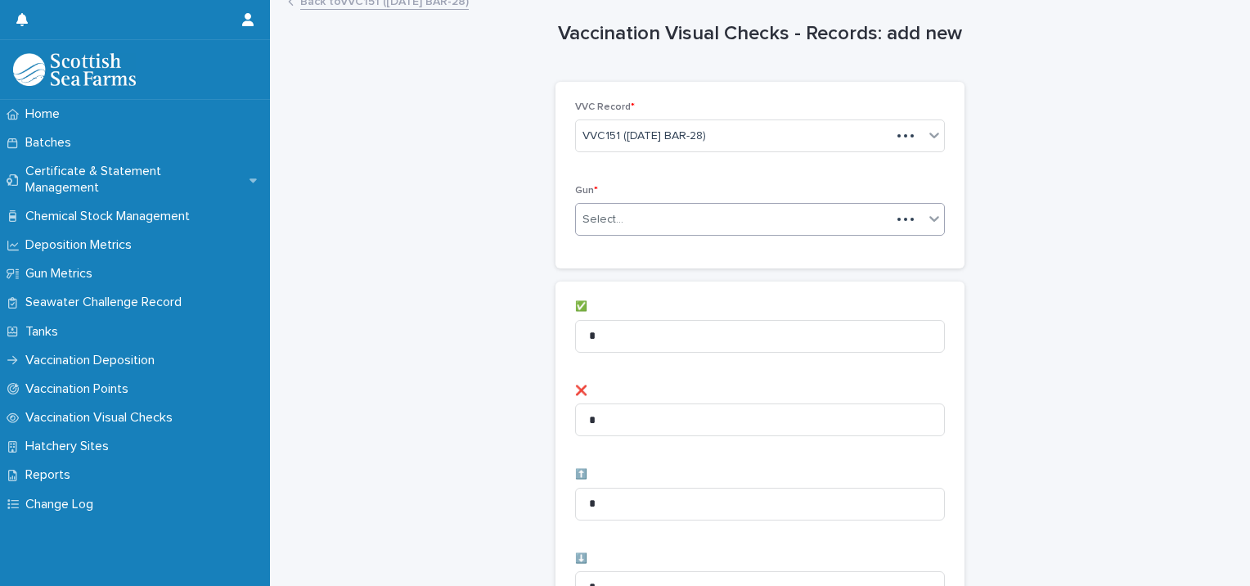
scroll to position [13, 0]
click at [628, 223] on div "Select..." at bounding box center [750, 218] width 348 height 27
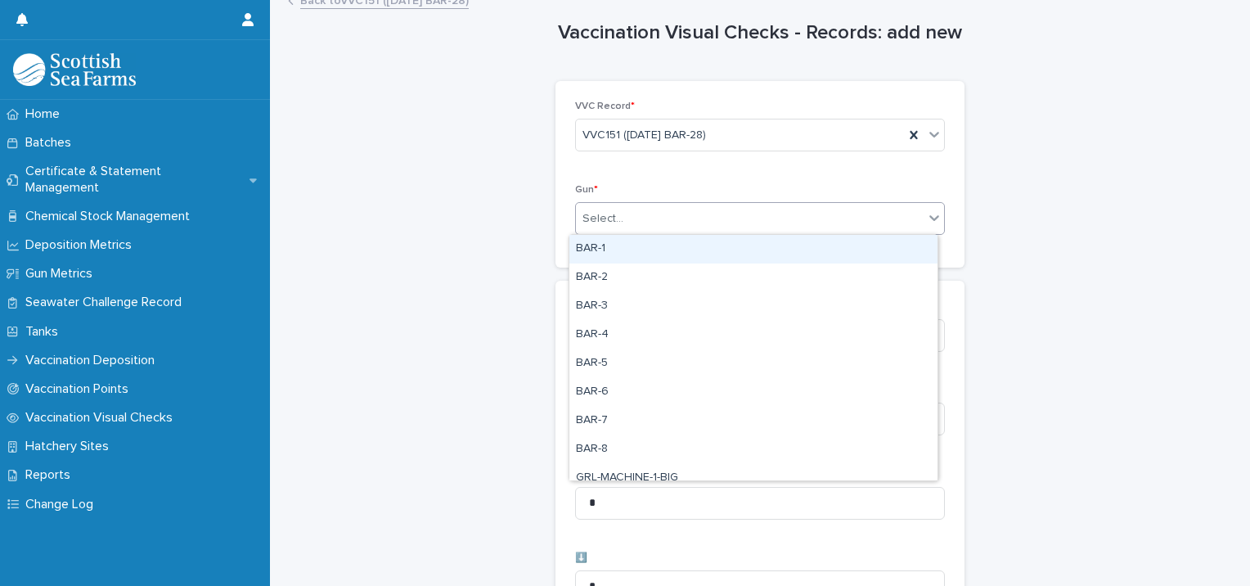
click at [610, 244] on div "BAR-1" at bounding box center [754, 249] width 368 height 29
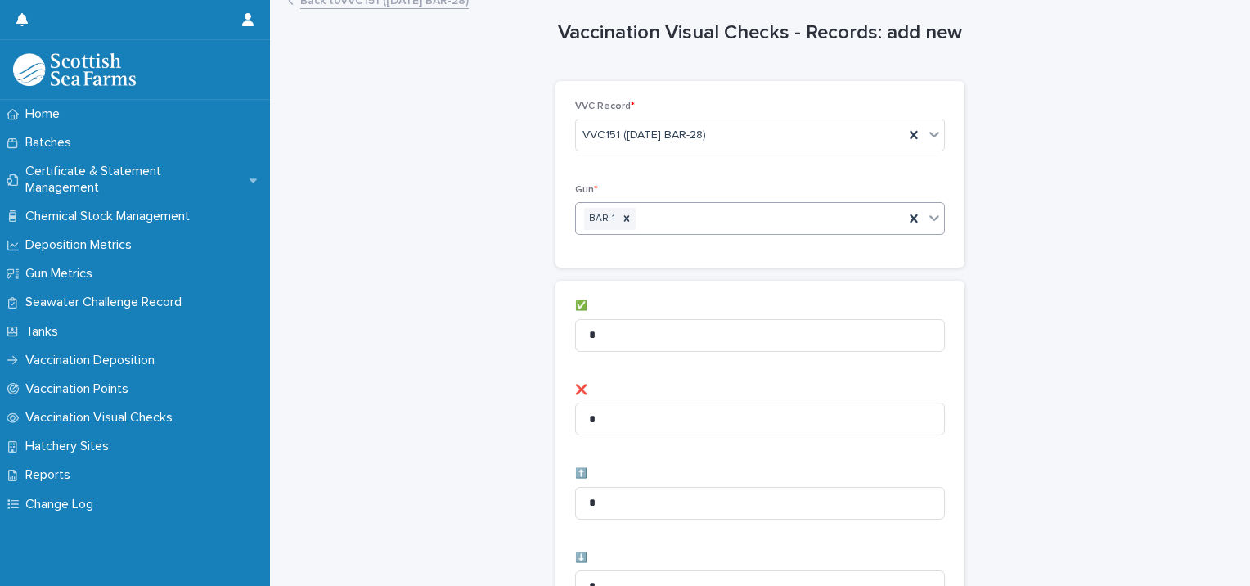
click at [777, 220] on div "BAR-1" at bounding box center [740, 219] width 328 height 29
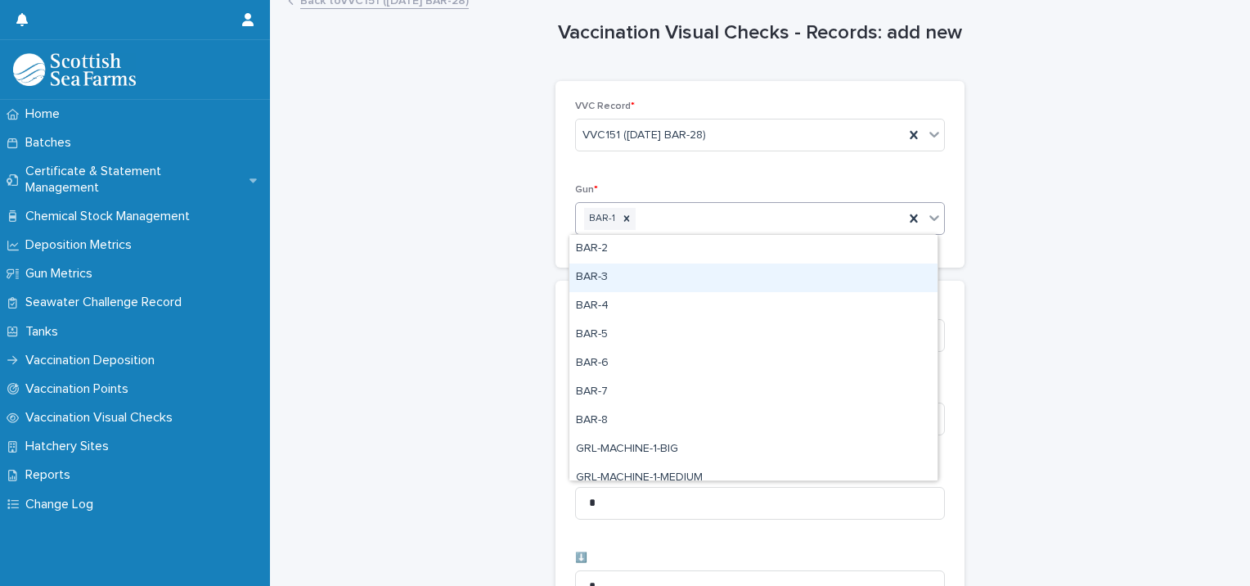
click at [615, 270] on div "BAR-3" at bounding box center [754, 277] width 368 height 29
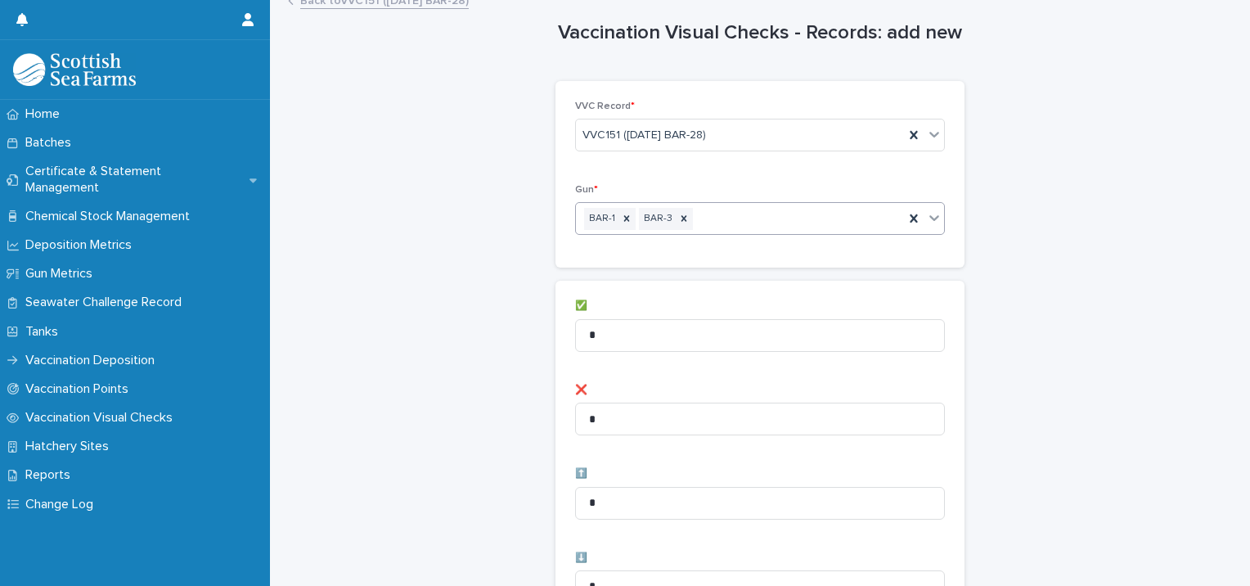
click at [739, 223] on div "BAR-1 BAR-3" at bounding box center [740, 219] width 328 height 29
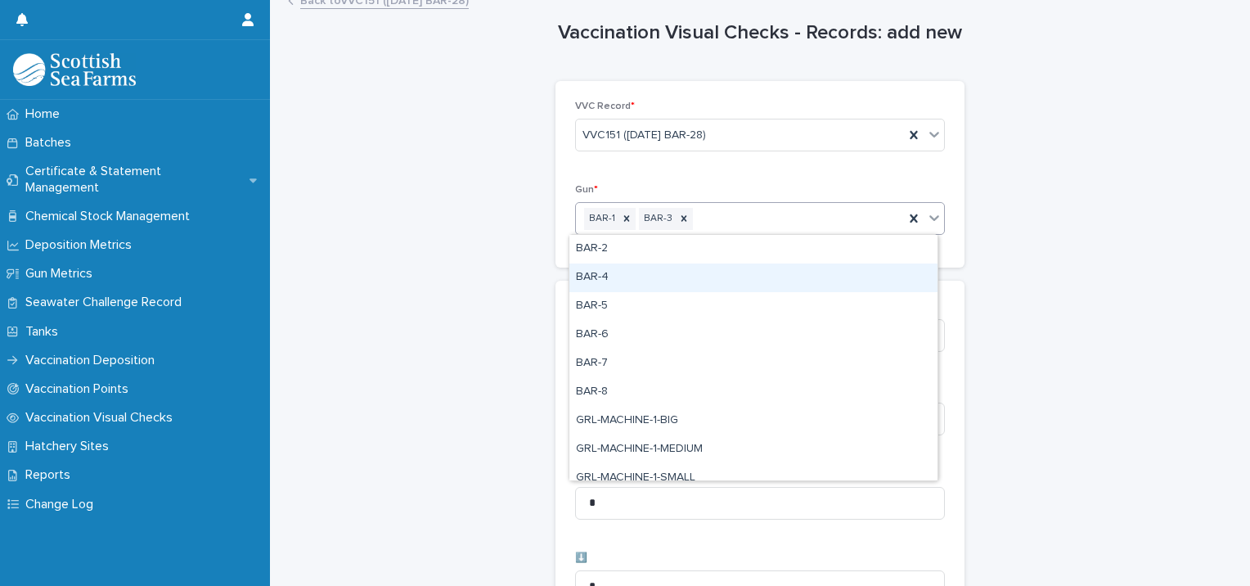
click at [653, 271] on div "BAR-4" at bounding box center [754, 277] width 368 height 29
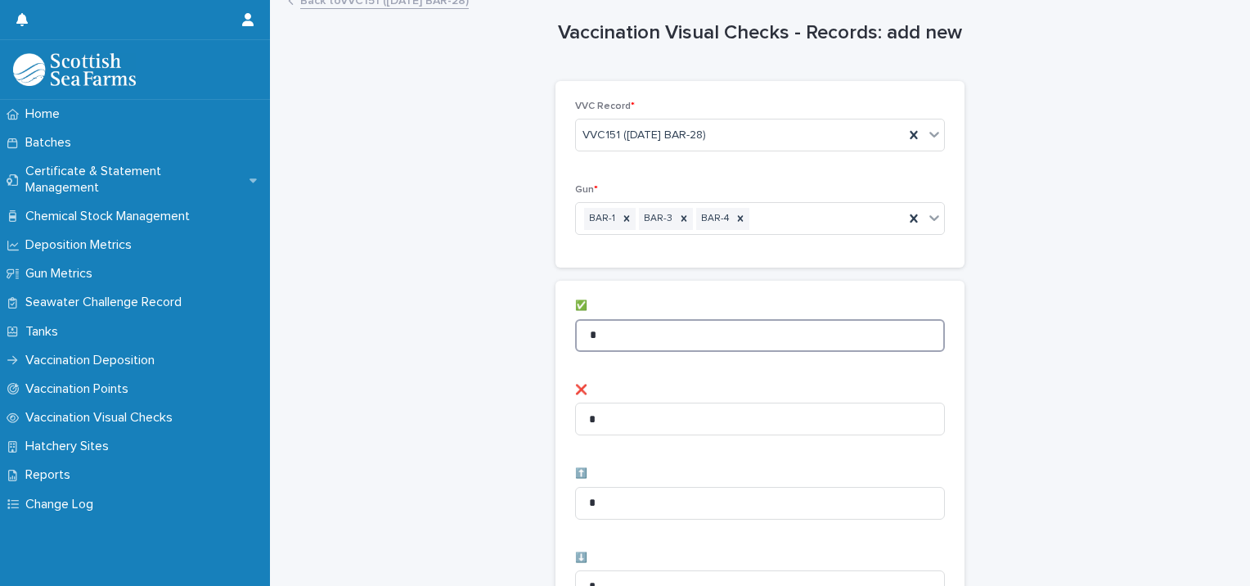
drag, startPoint x: 651, startPoint y: 344, endPoint x: 430, endPoint y: 313, distance: 223.9
type input "**"
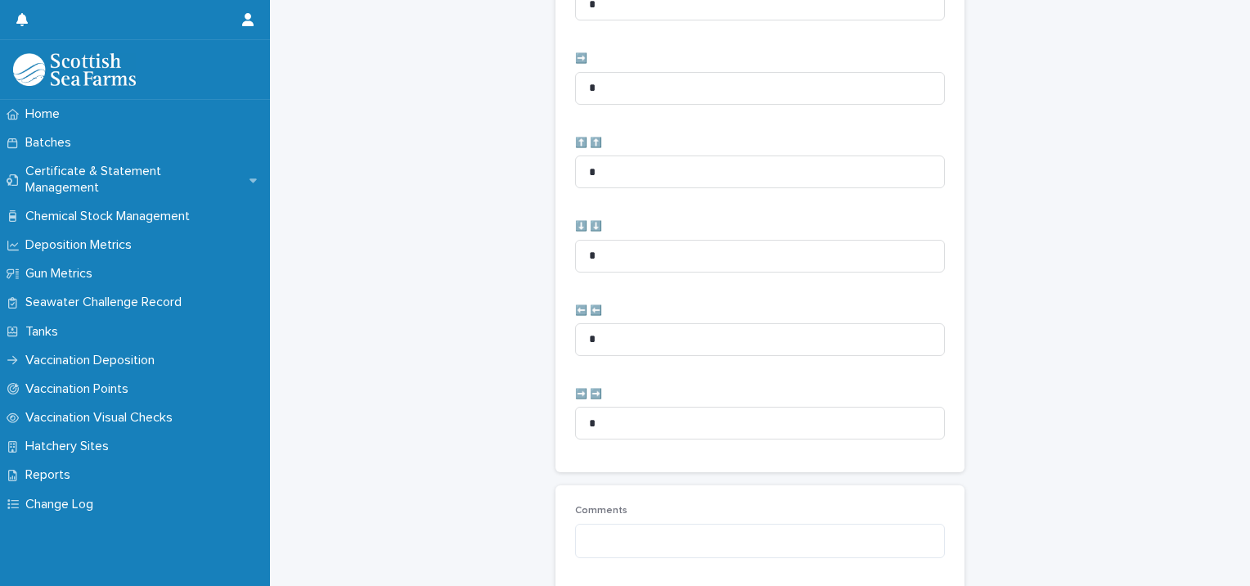
scroll to position [817, 0]
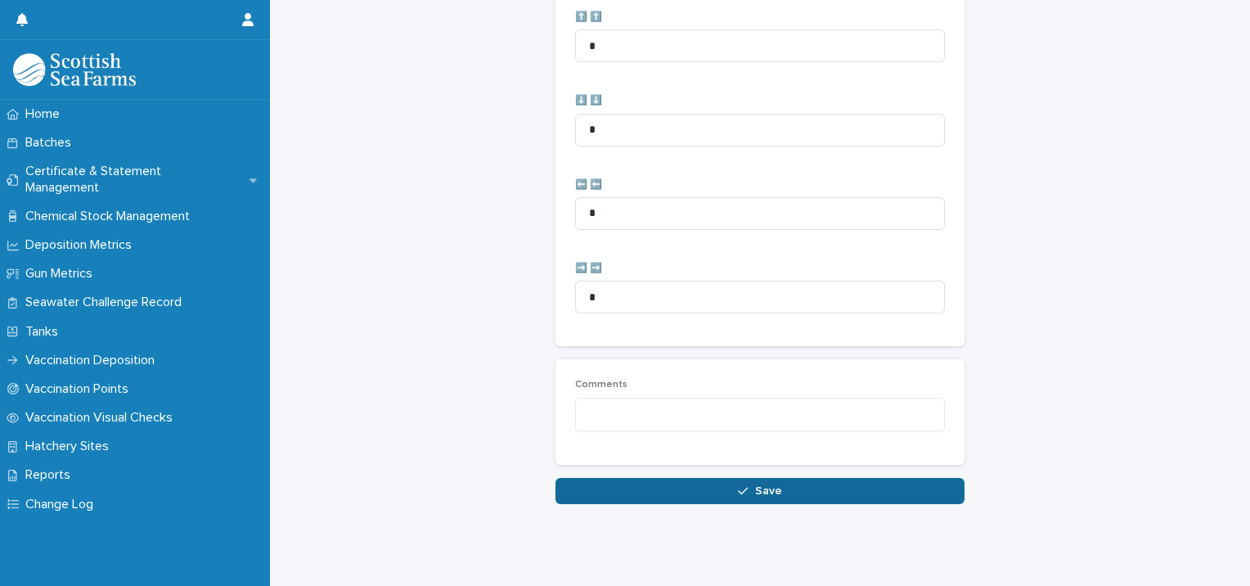
click at [610, 487] on button "Save" at bounding box center [760, 491] width 409 height 26
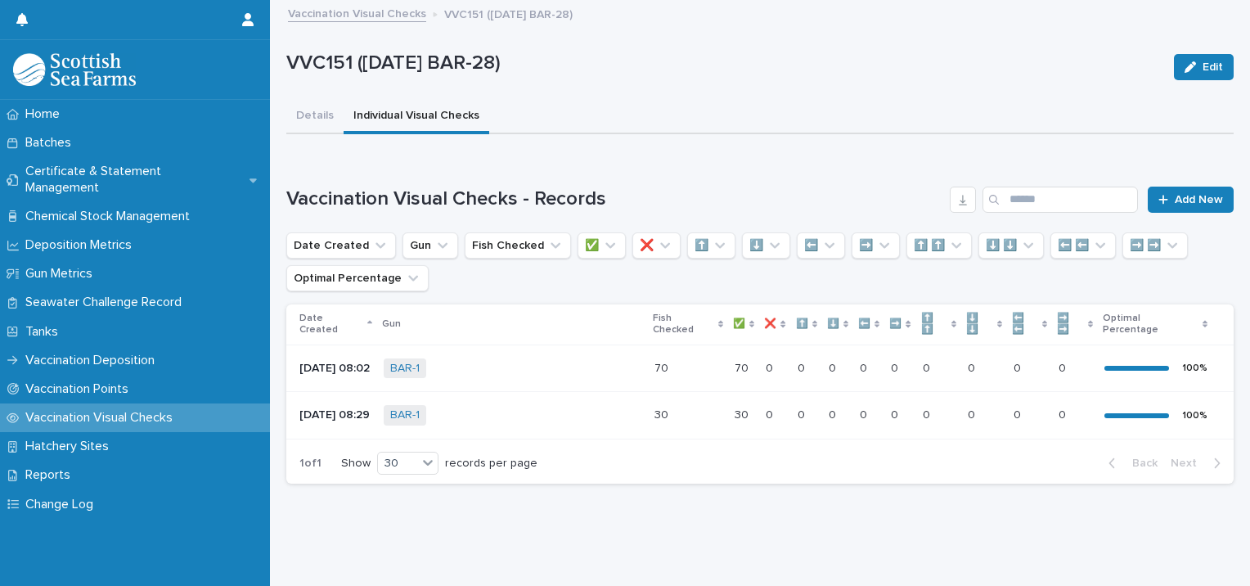
scroll to position [18, 0]
click at [1190, 194] on span "Add New" at bounding box center [1199, 199] width 48 height 11
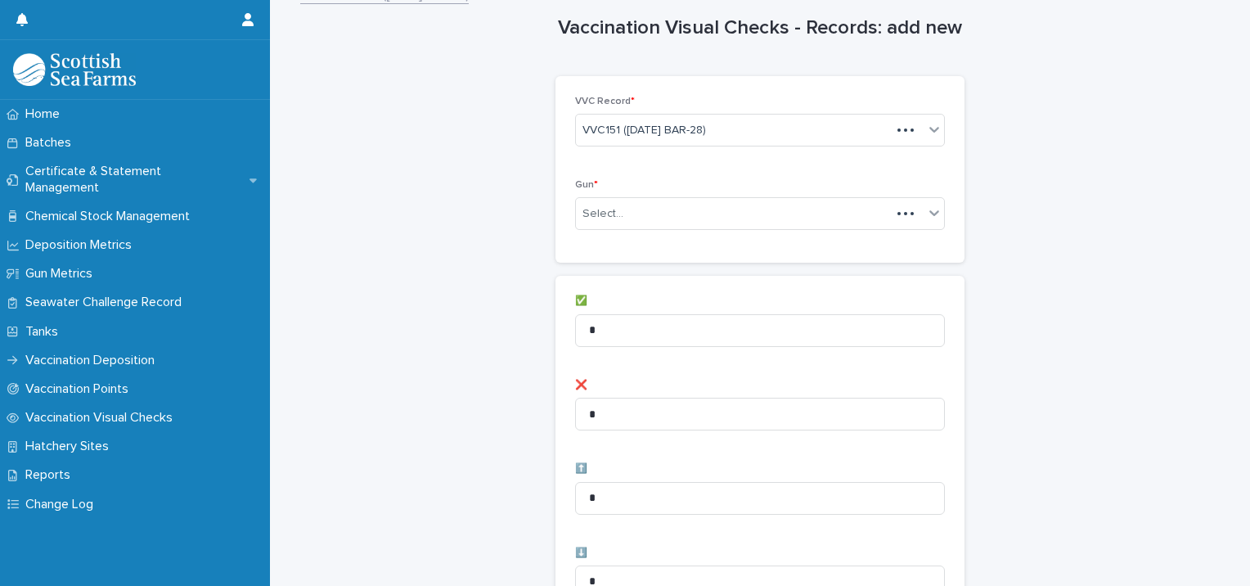
scroll to position [20, 0]
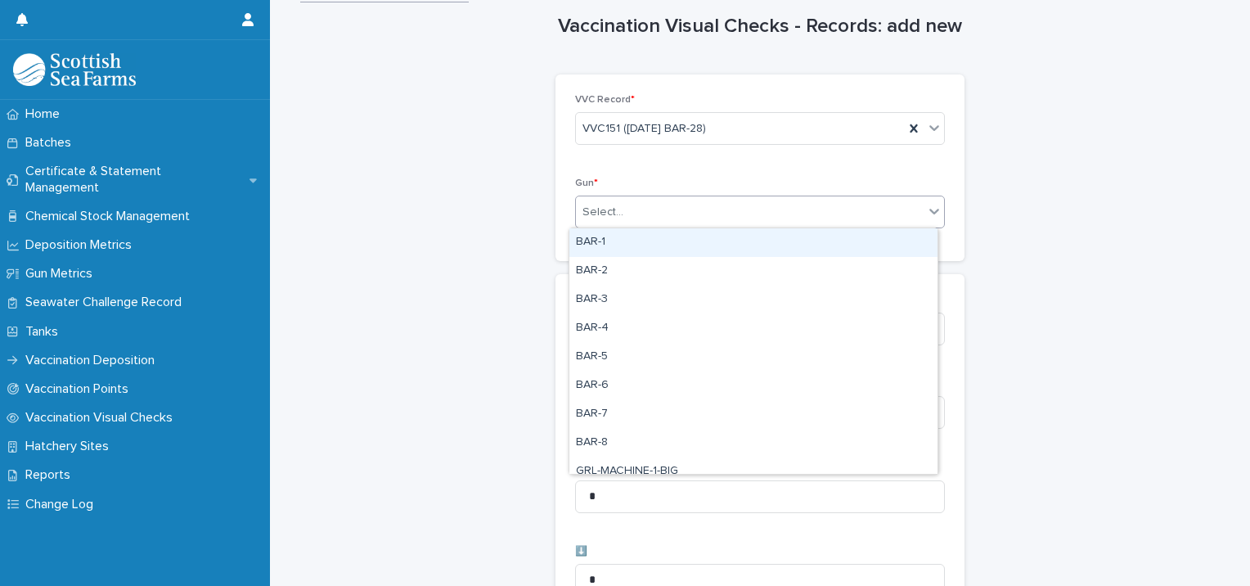
click at [641, 211] on div "Select..." at bounding box center [750, 212] width 348 height 27
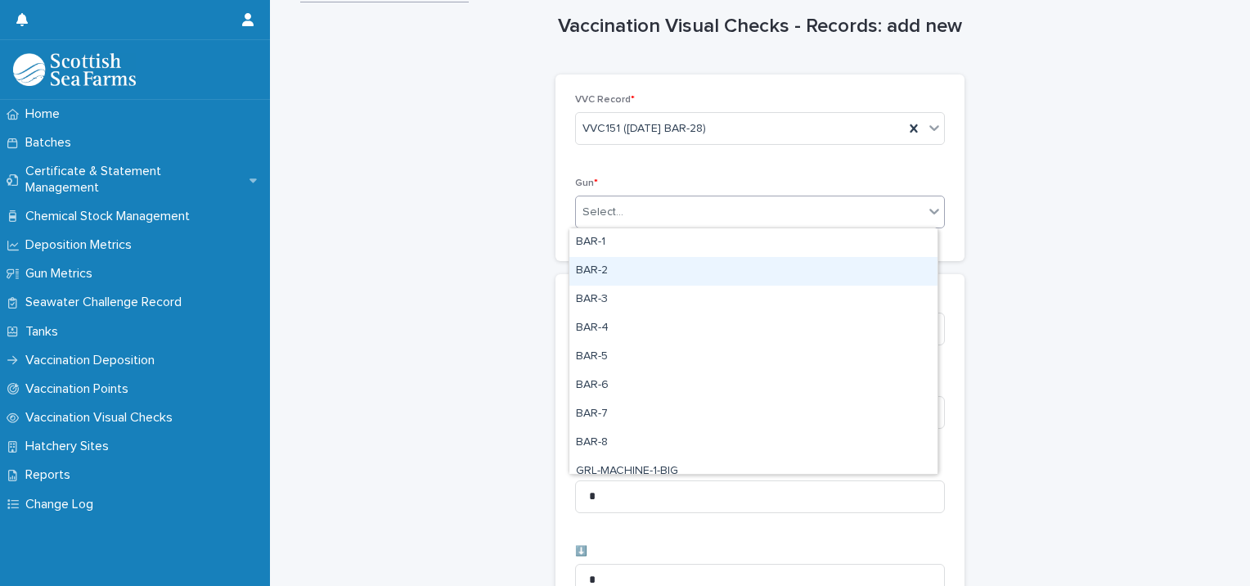
click at [612, 265] on div "BAR-2" at bounding box center [754, 271] width 368 height 29
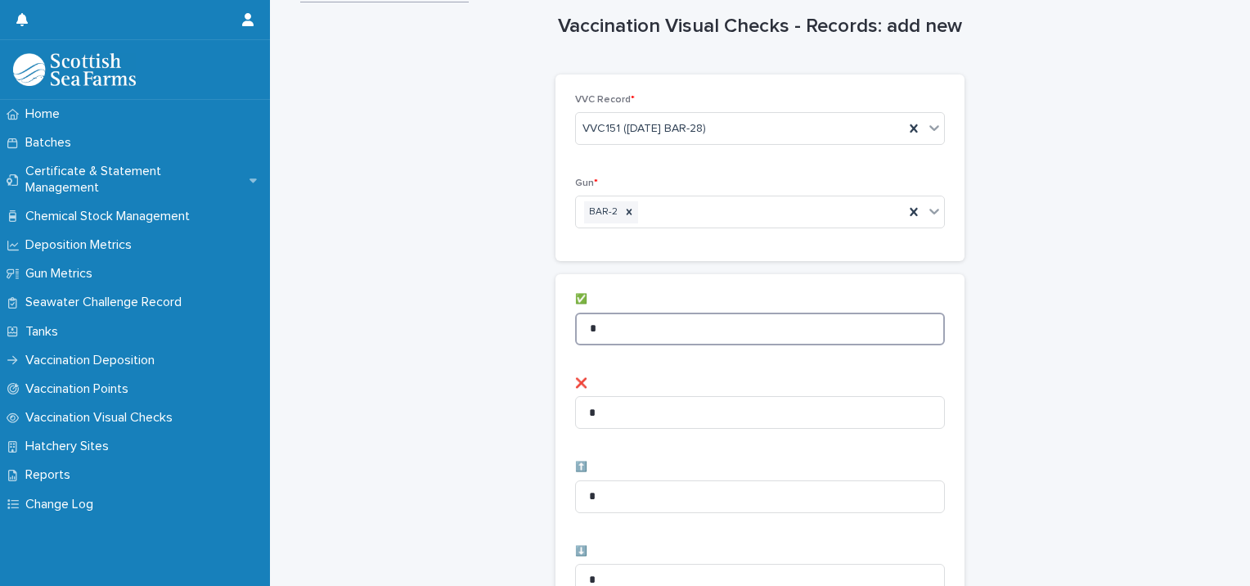
drag, startPoint x: 603, startPoint y: 333, endPoint x: 493, endPoint y: 321, distance: 111.1
type input "*"
drag, startPoint x: 622, startPoint y: 484, endPoint x: 482, endPoint y: 498, distance: 140.6
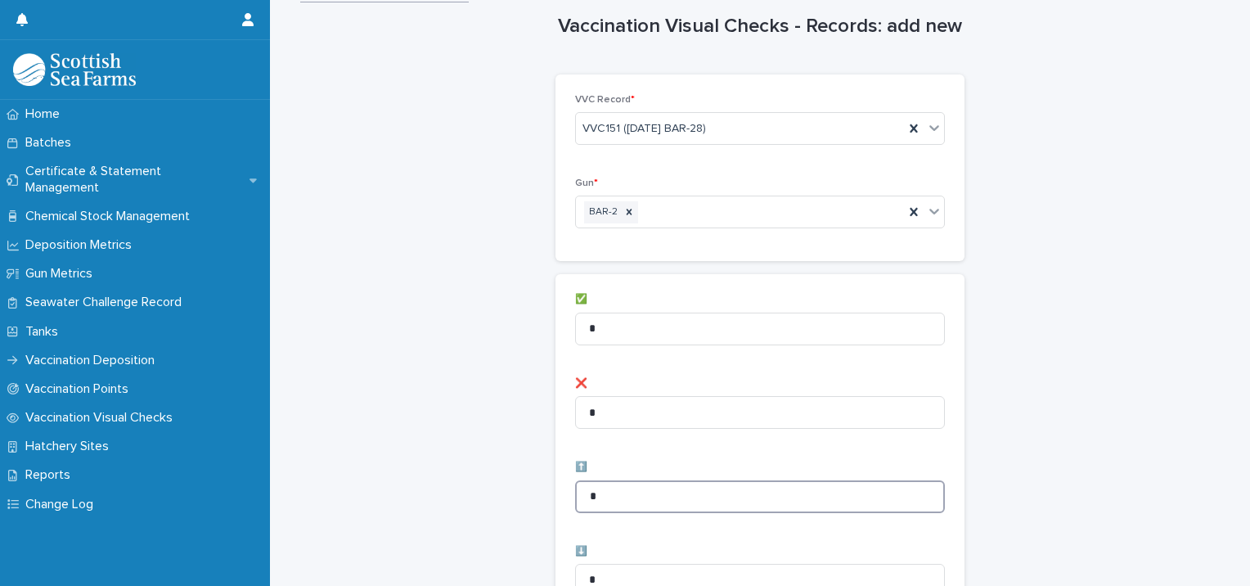
type input "*"
drag, startPoint x: 483, startPoint y: 498, endPoint x: 500, endPoint y: 501, distance: 17.4
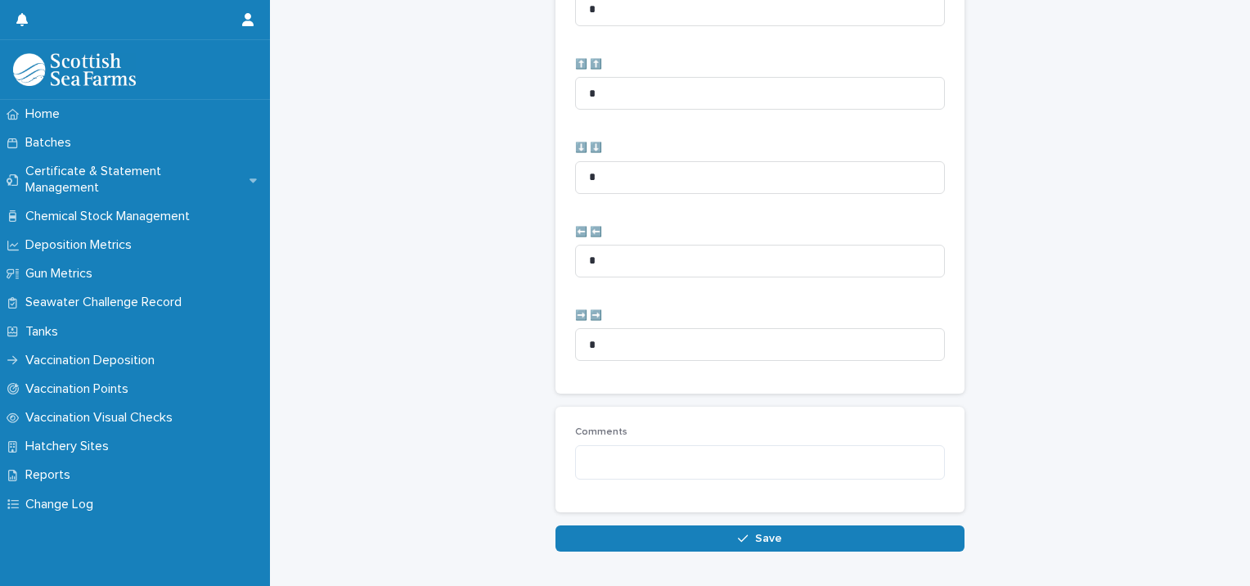
scroll to position [817, 0]
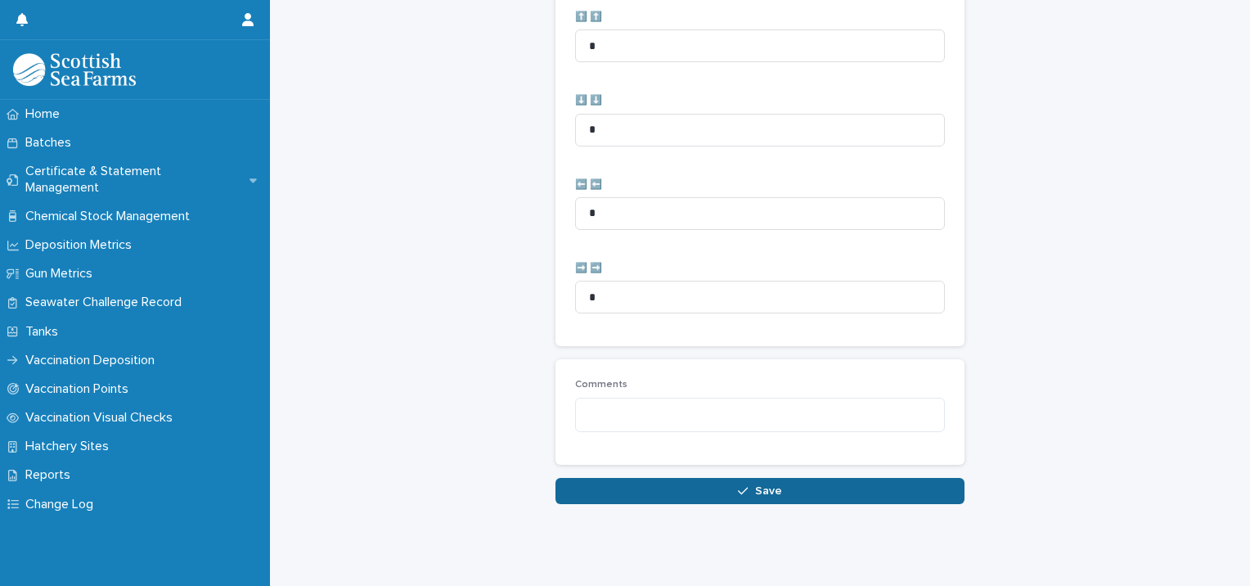
click at [604, 489] on button "Save" at bounding box center [760, 491] width 409 height 26
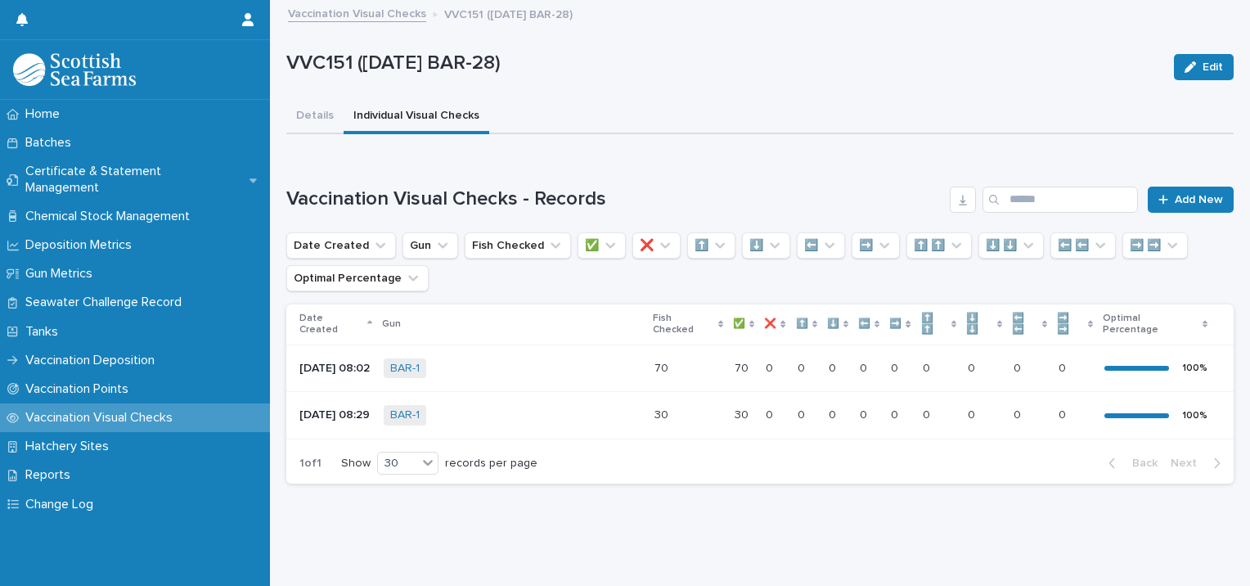
scroll to position [18, 0]
click at [1159, 194] on icon at bounding box center [1164, 199] width 10 height 11
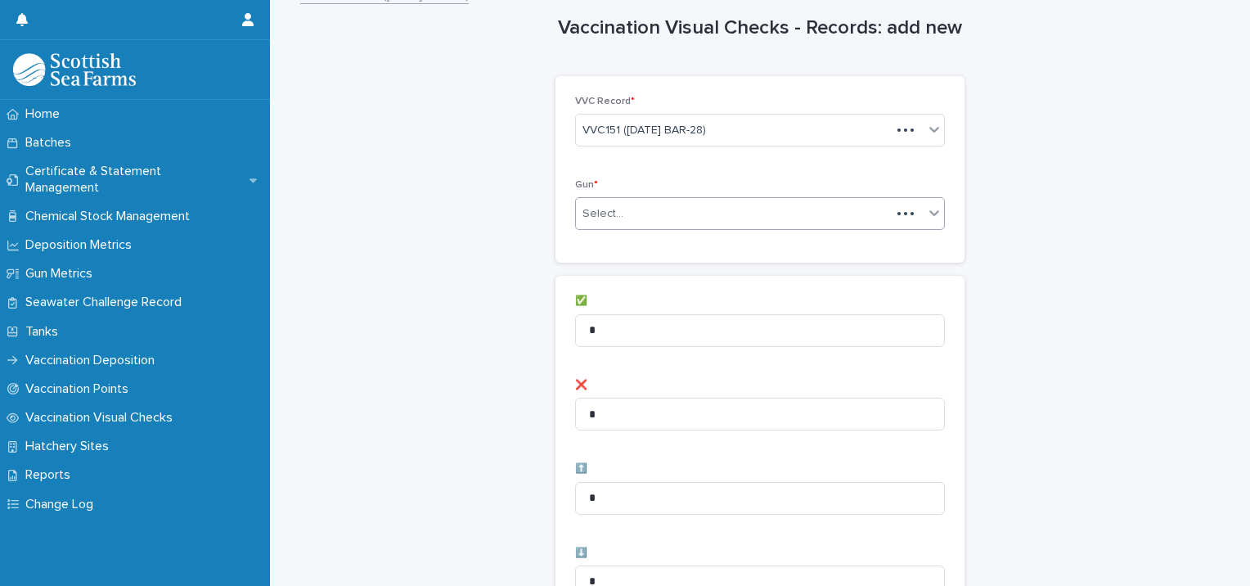
click at [738, 214] on div "Select..." at bounding box center [733, 213] width 315 height 27
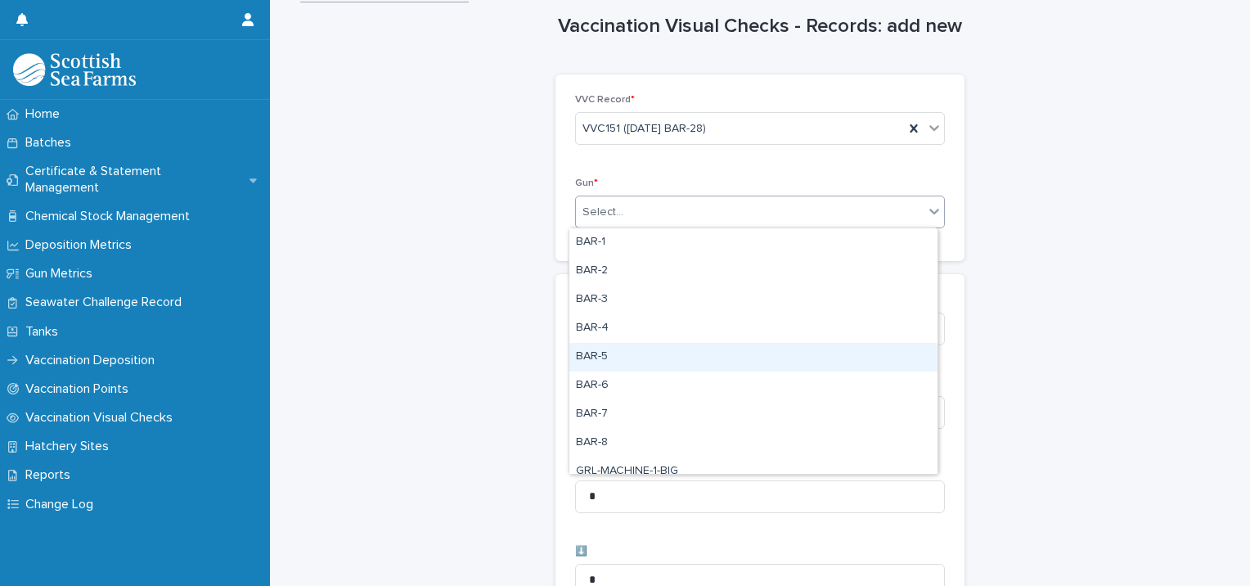
click at [596, 350] on div "BAR-5" at bounding box center [754, 357] width 368 height 29
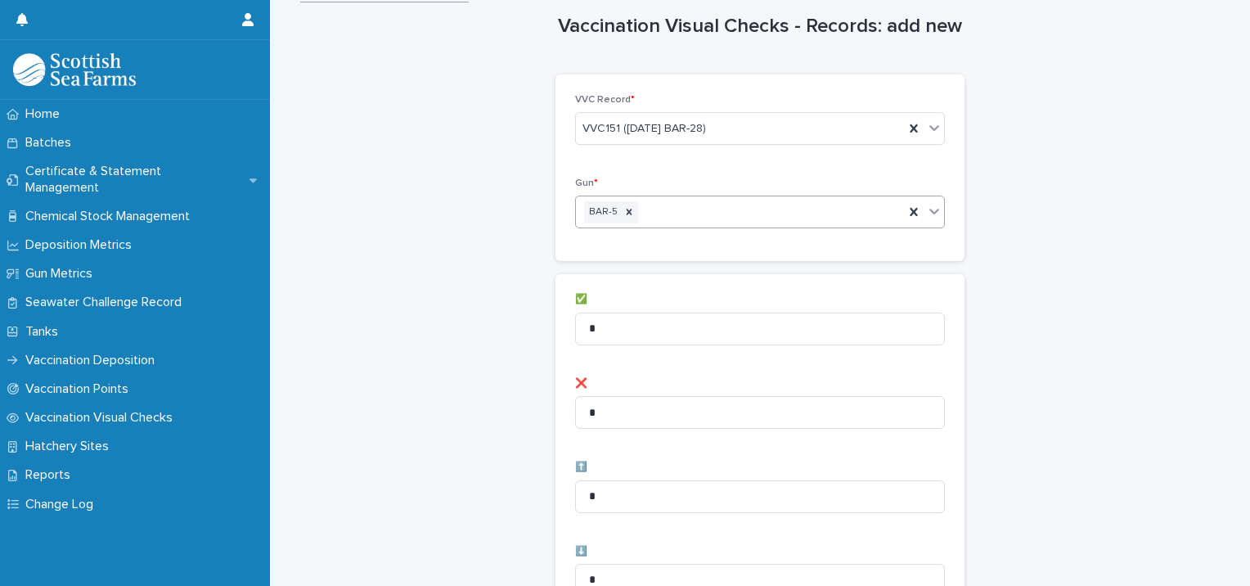
click at [716, 213] on div "BAR-5" at bounding box center [740, 212] width 328 height 29
click at [765, 209] on div "BAR-5 BAR-6" at bounding box center [740, 212] width 328 height 29
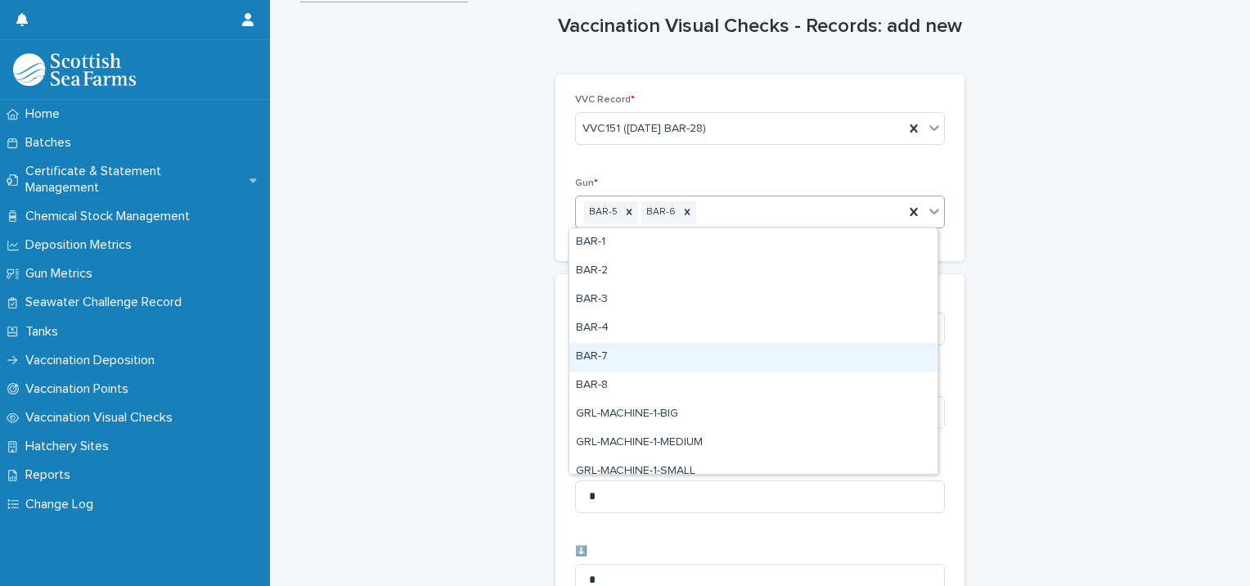
click at [635, 350] on div "BAR-7" at bounding box center [754, 357] width 368 height 29
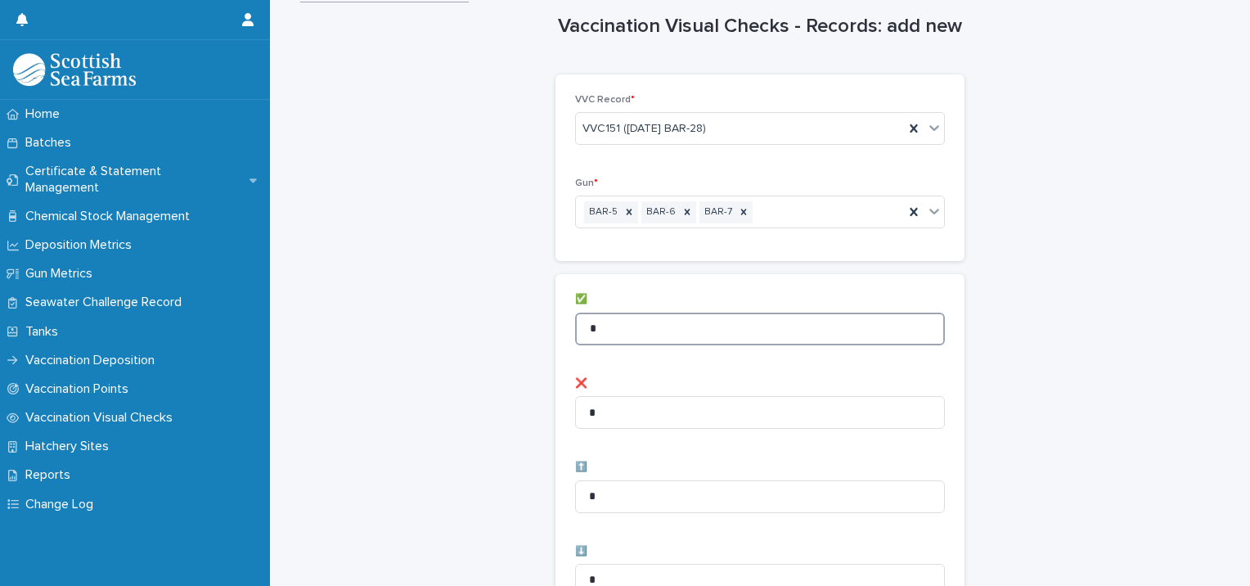
drag, startPoint x: 676, startPoint y: 326, endPoint x: 334, endPoint y: 293, distance: 343.6
type input "**"
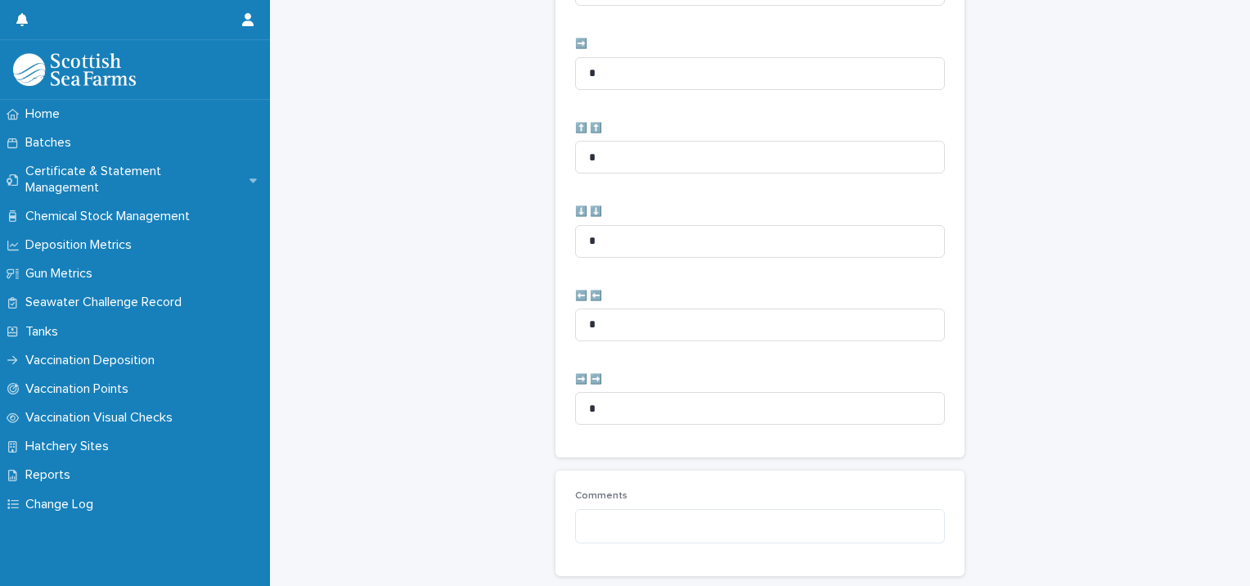
scroll to position [817, 0]
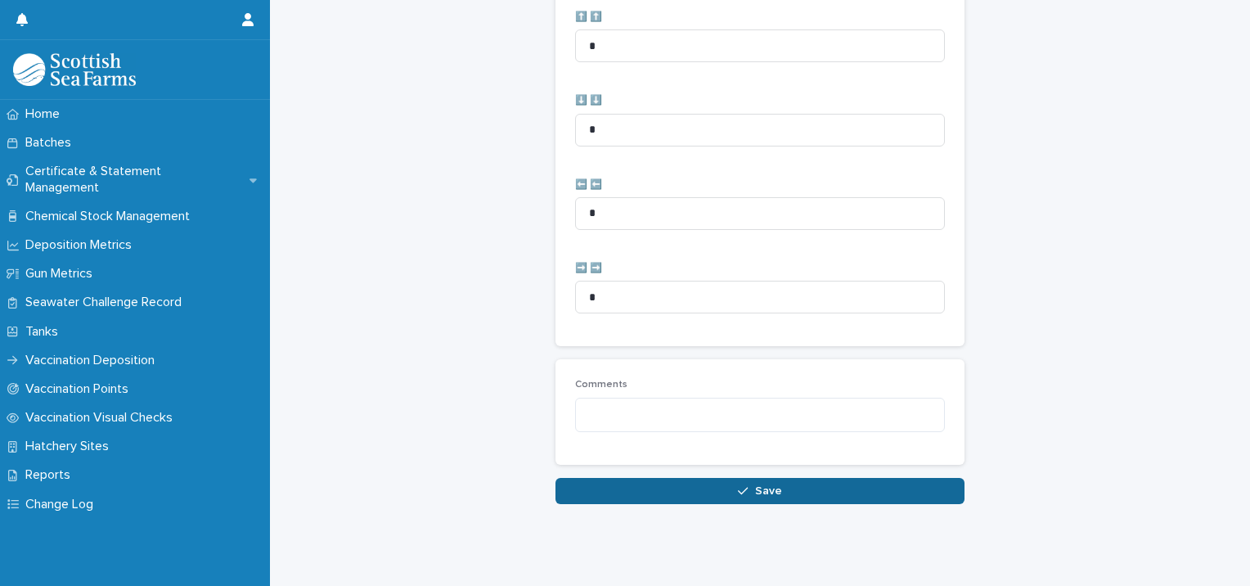
click at [556, 478] on button "Save" at bounding box center [760, 491] width 409 height 26
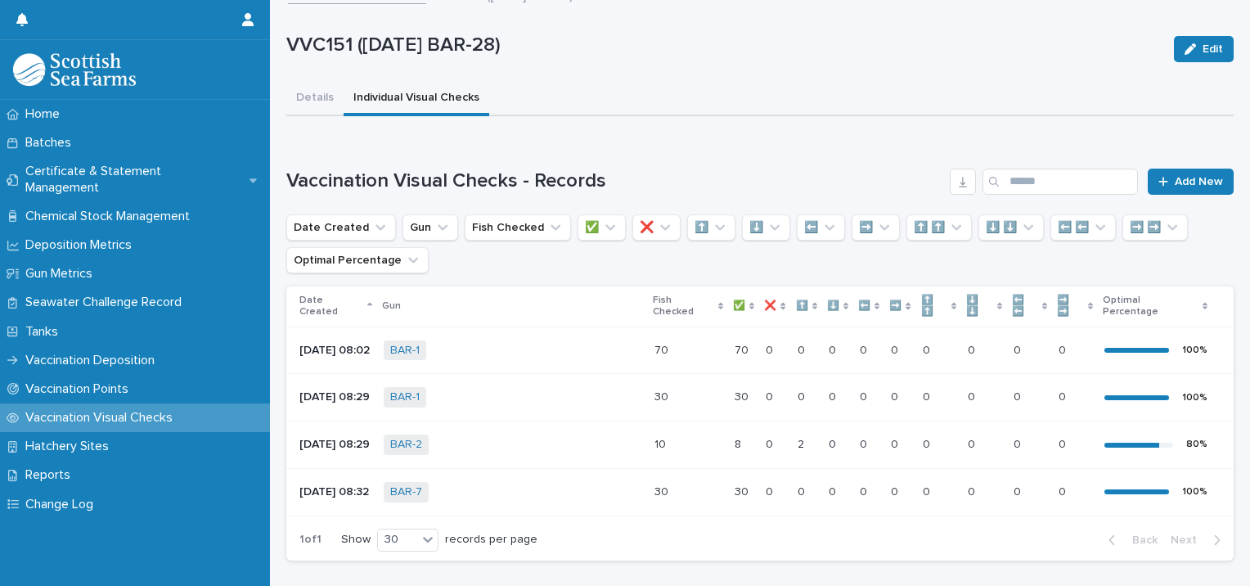
scroll to position [127, 0]
